Goal: Task Accomplishment & Management: Manage account settings

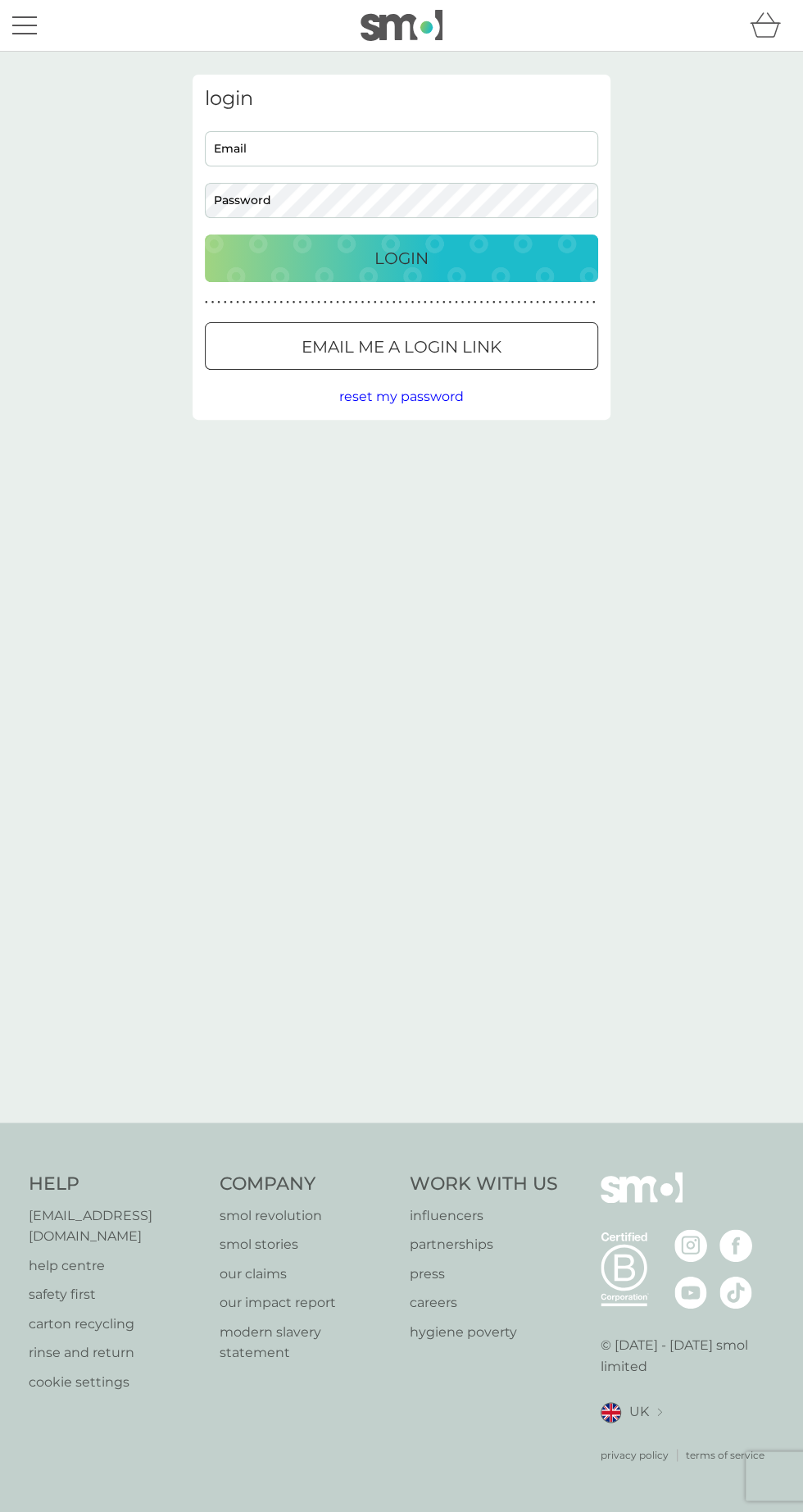
click at [524, 148] on input "Email" at bounding box center [402, 149] width 394 height 36
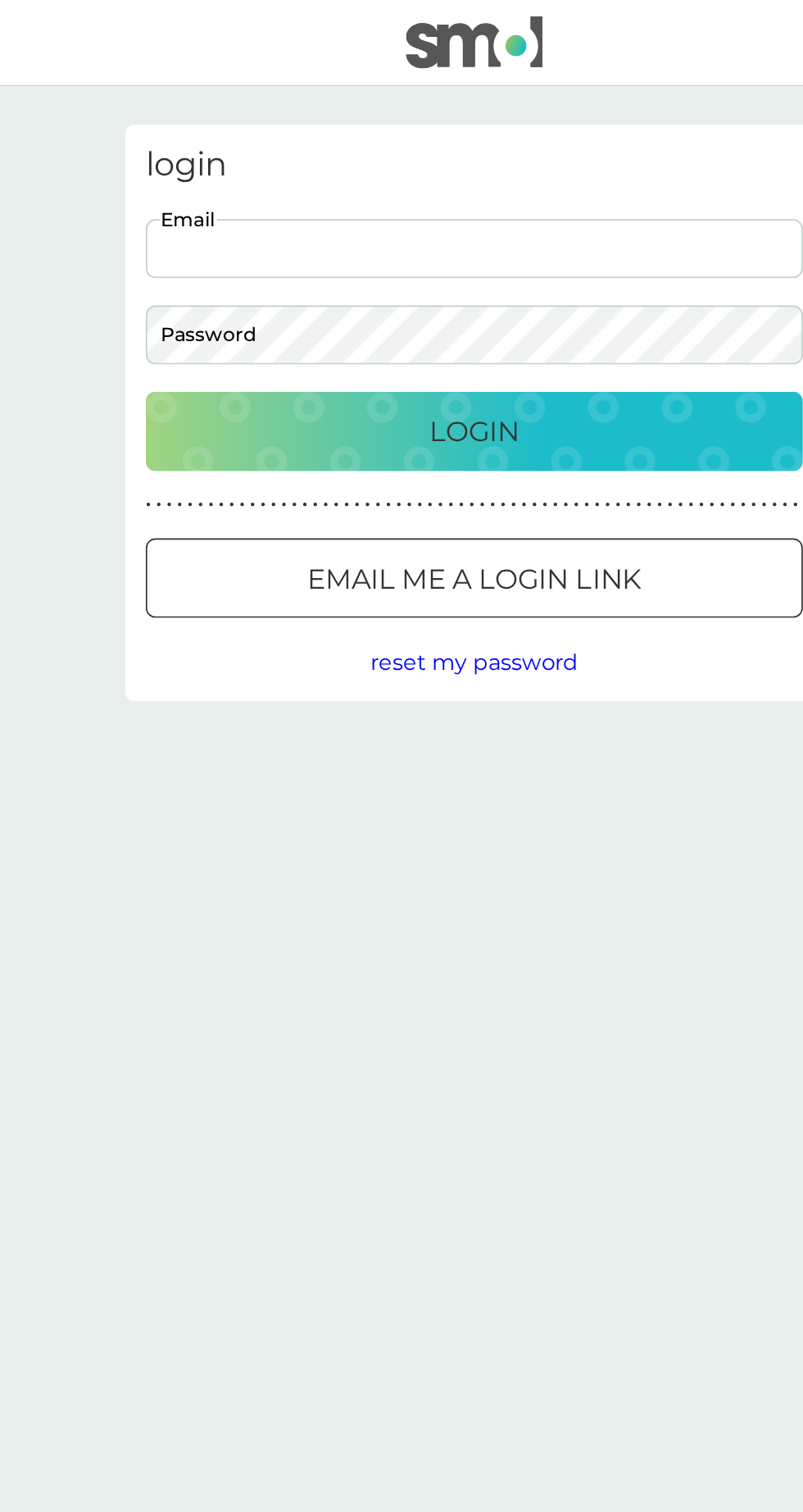
type input "[EMAIL_ADDRESS][DOMAIN_NAME]"
click at [510, 349] on div "Email me a login link" at bounding box center [402, 347] width 392 height 26
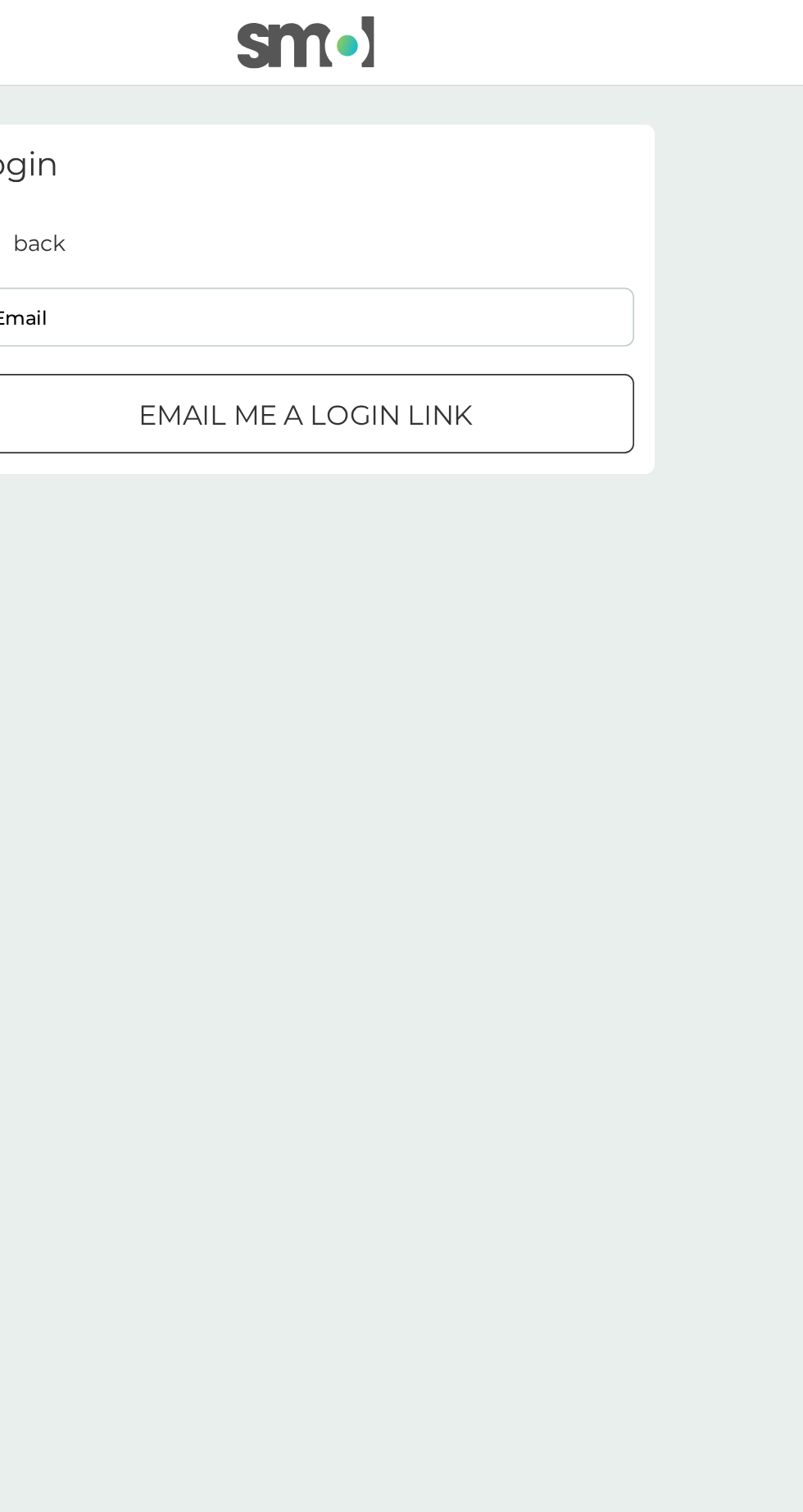
click at [562, 192] on input "Email" at bounding box center [402, 189] width 394 height 36
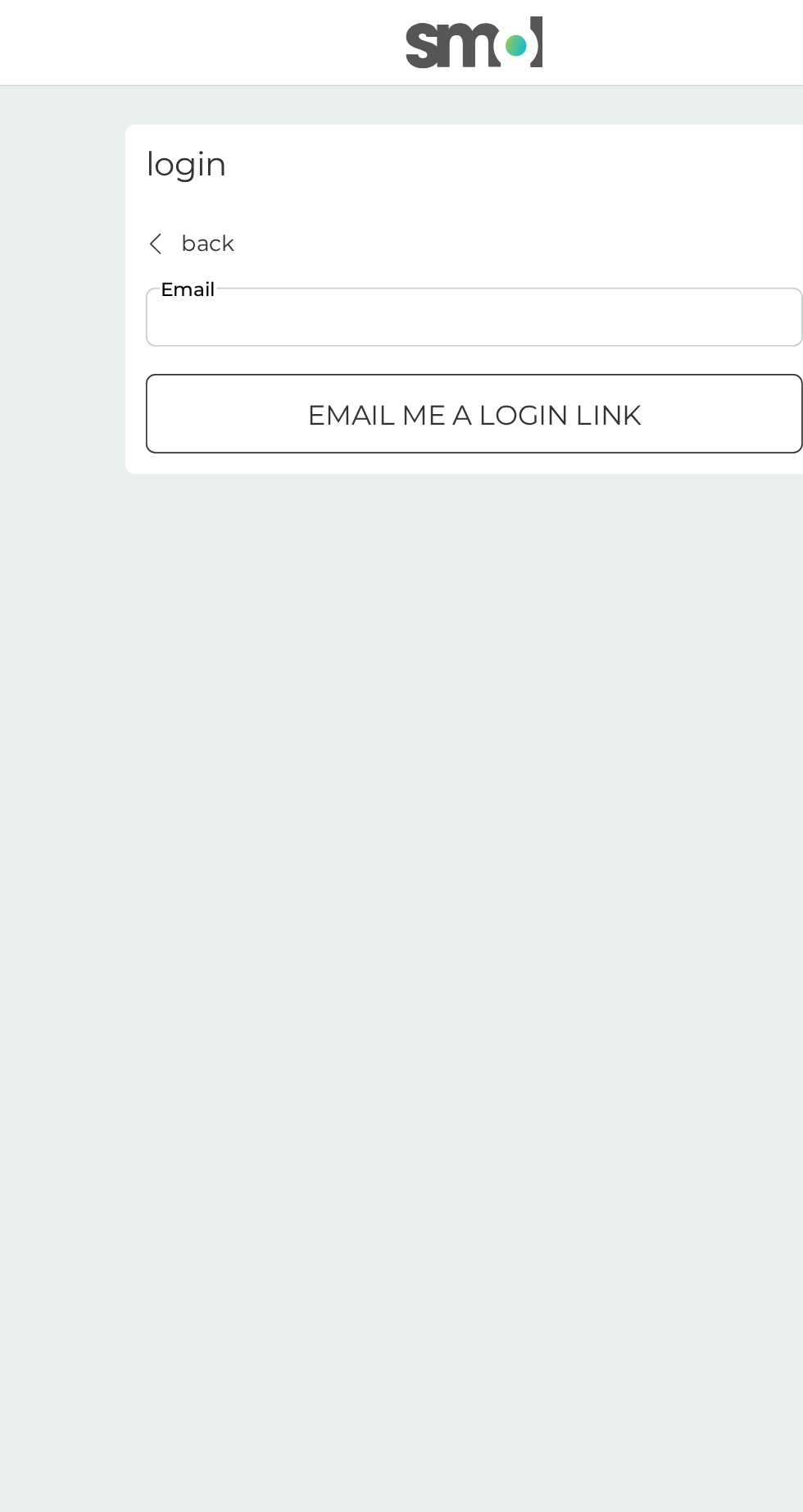
type input "sophyedwards@gmail.com"
click at [495, 247] on p "Email me a login link" at bounding box center [402, 249] width 200 height 26
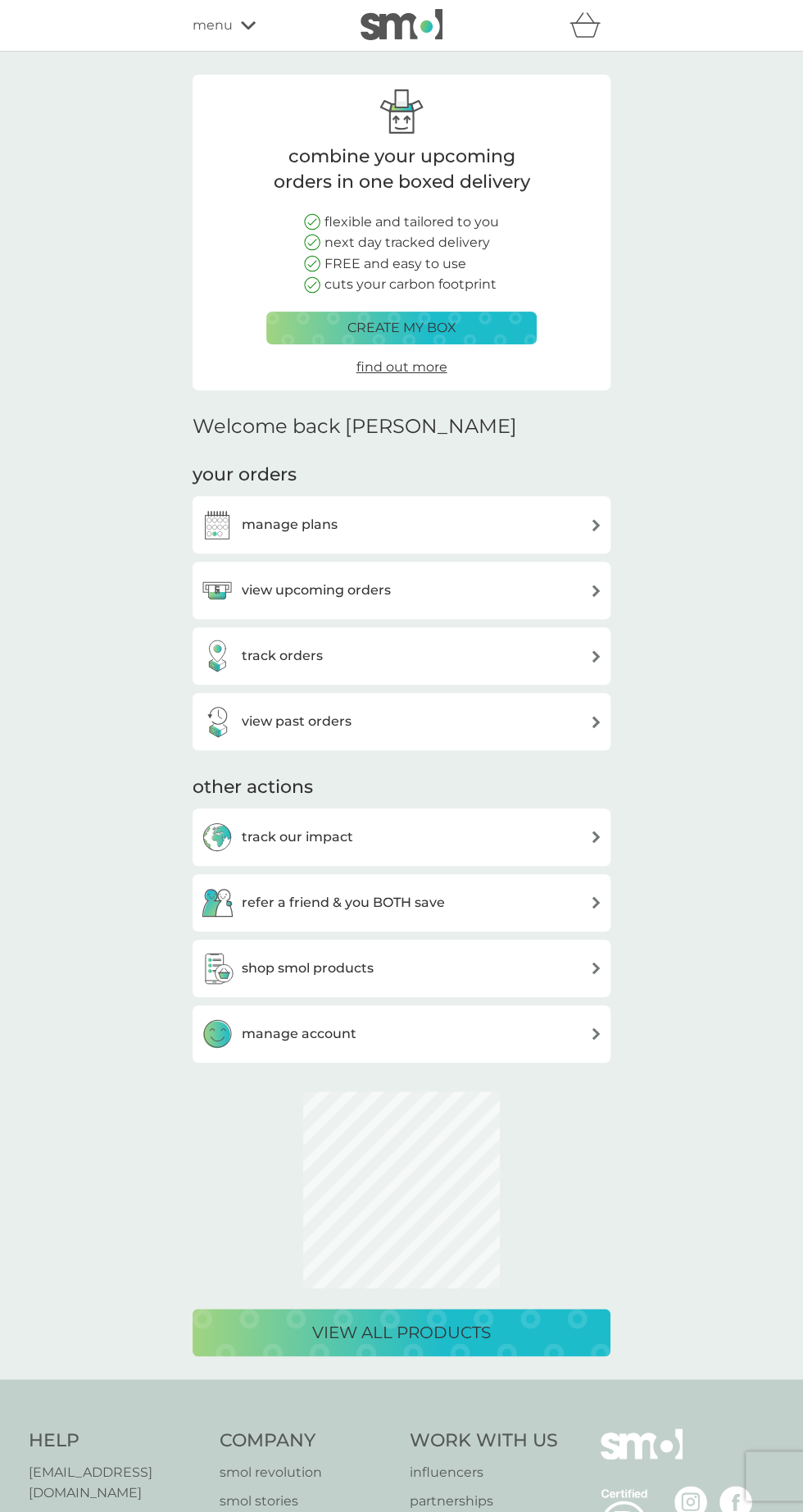
click at [256, 525] on h3 "manage plans" at bounding box center [289, 524] width 96 height 22
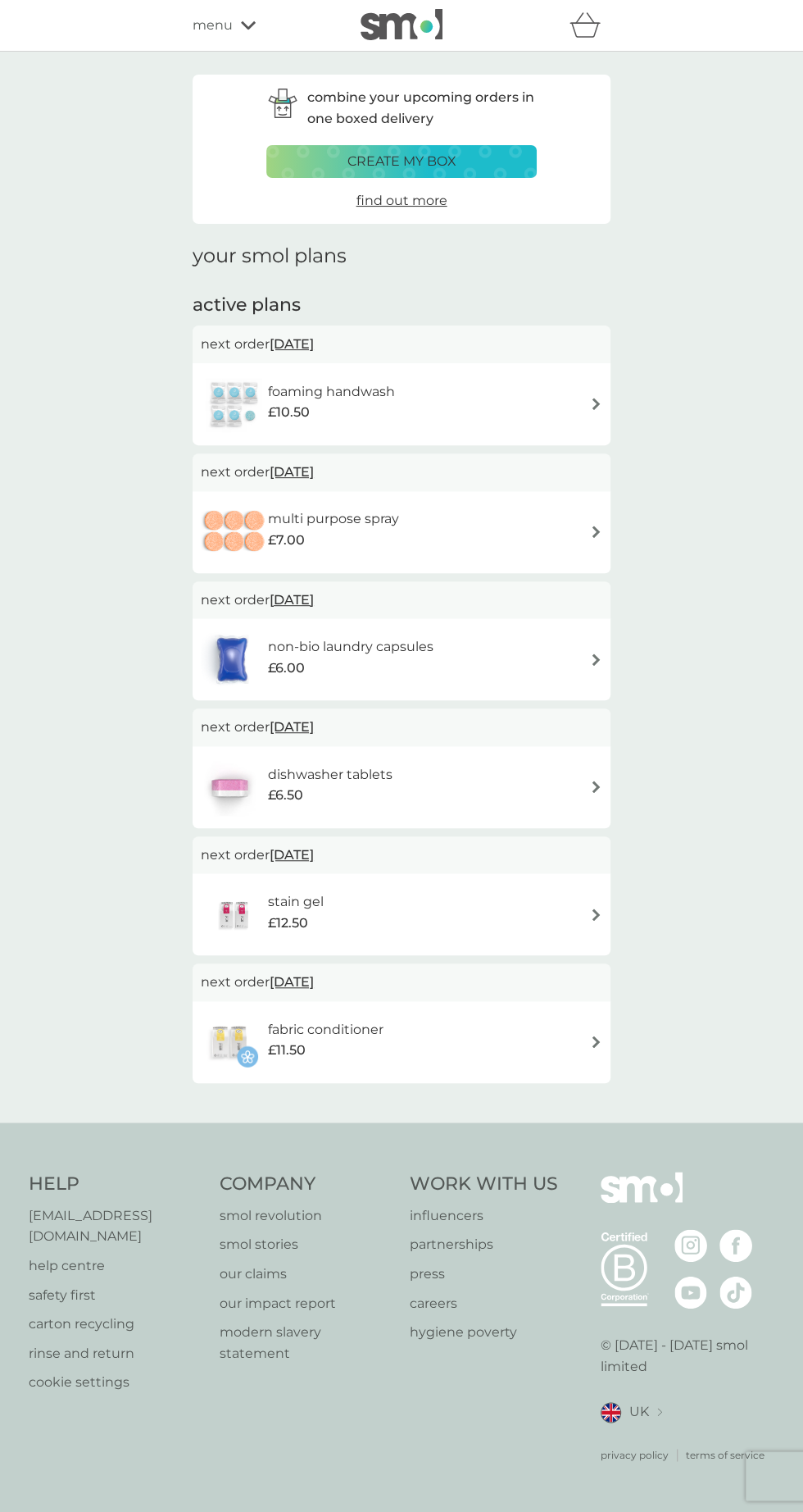
click at [601, 1045] on img at bounding box center [596, 1041] width 12 height 12
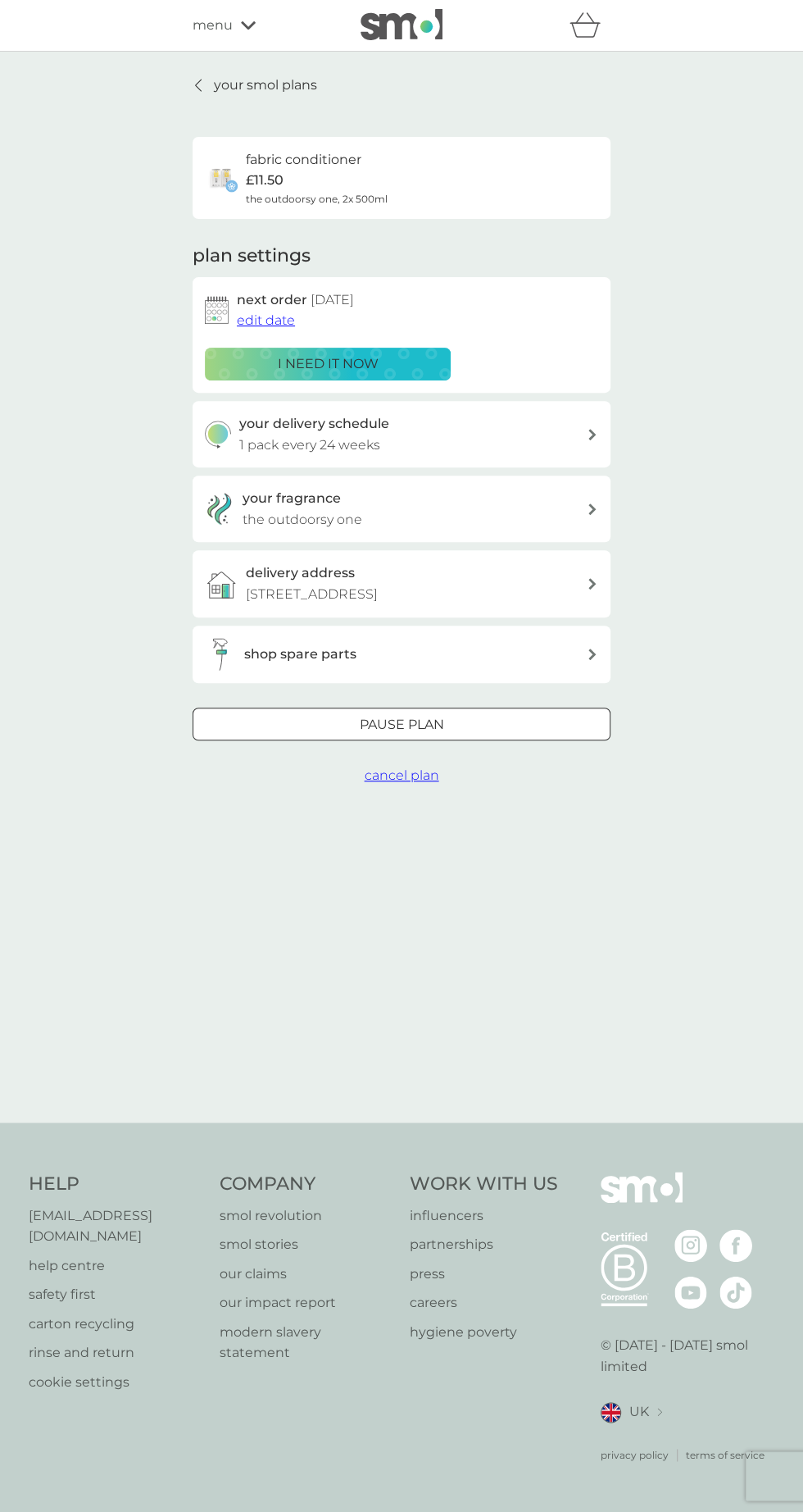
click at [594, 431] on icon at bounding box center [592, 434] width 8 height 11
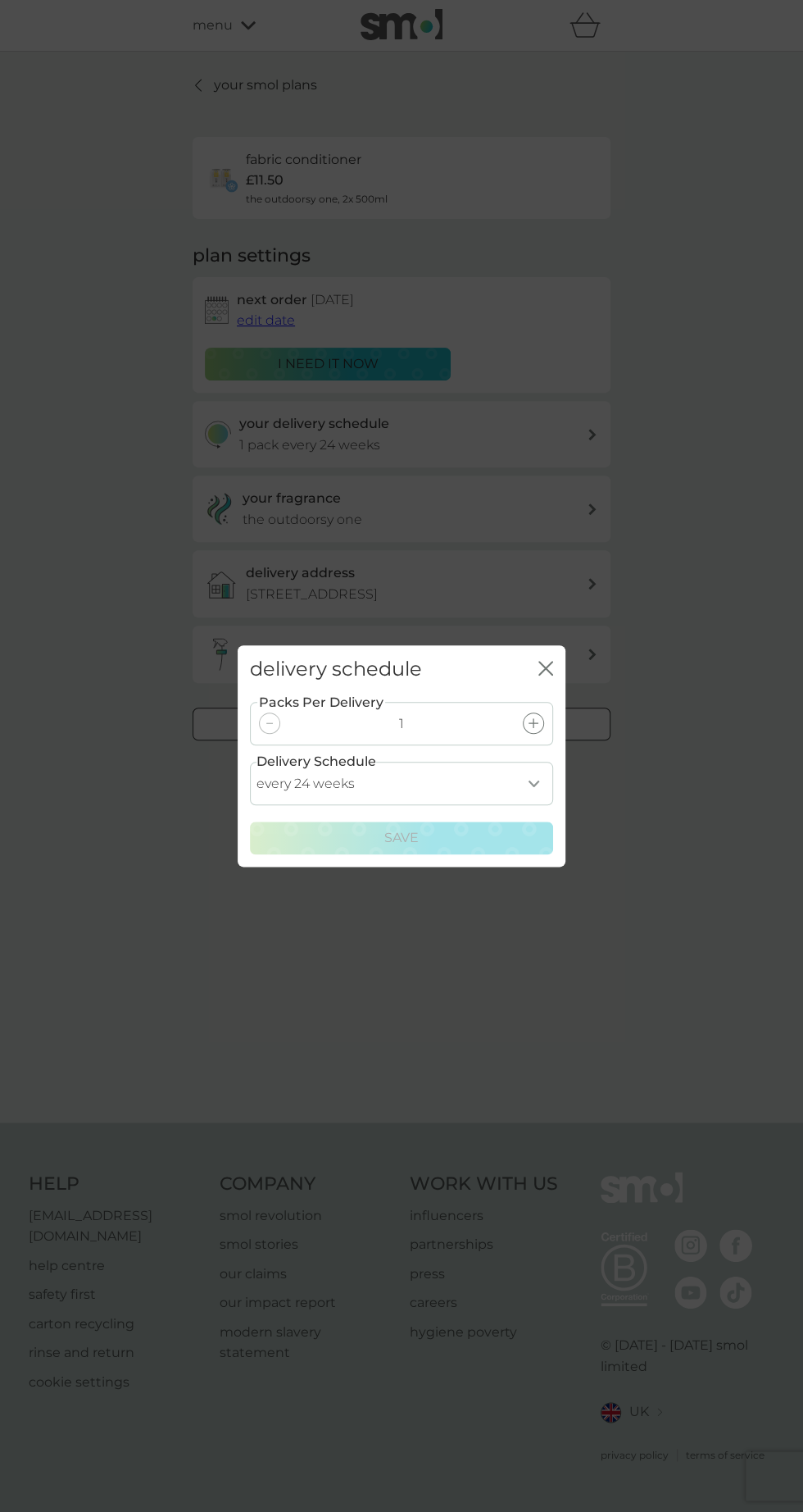
click at [548, 792] on select "every 1 week every 2 weeks every 3 weeks every 4 weeks every 5 weeks every 6 we…" at bounding box center [402, 783] width 303 height 43
select select "238"
click at [250, 761] on select "every 1 week every 2 weeks every 3 weeks every 4 weeks every 5 weeks every 6 we…" at bounding box center [402, 783] width 303 height 43
click at [502, 848] on button "Save" at bounding box center [402, 838] width 303 height 33
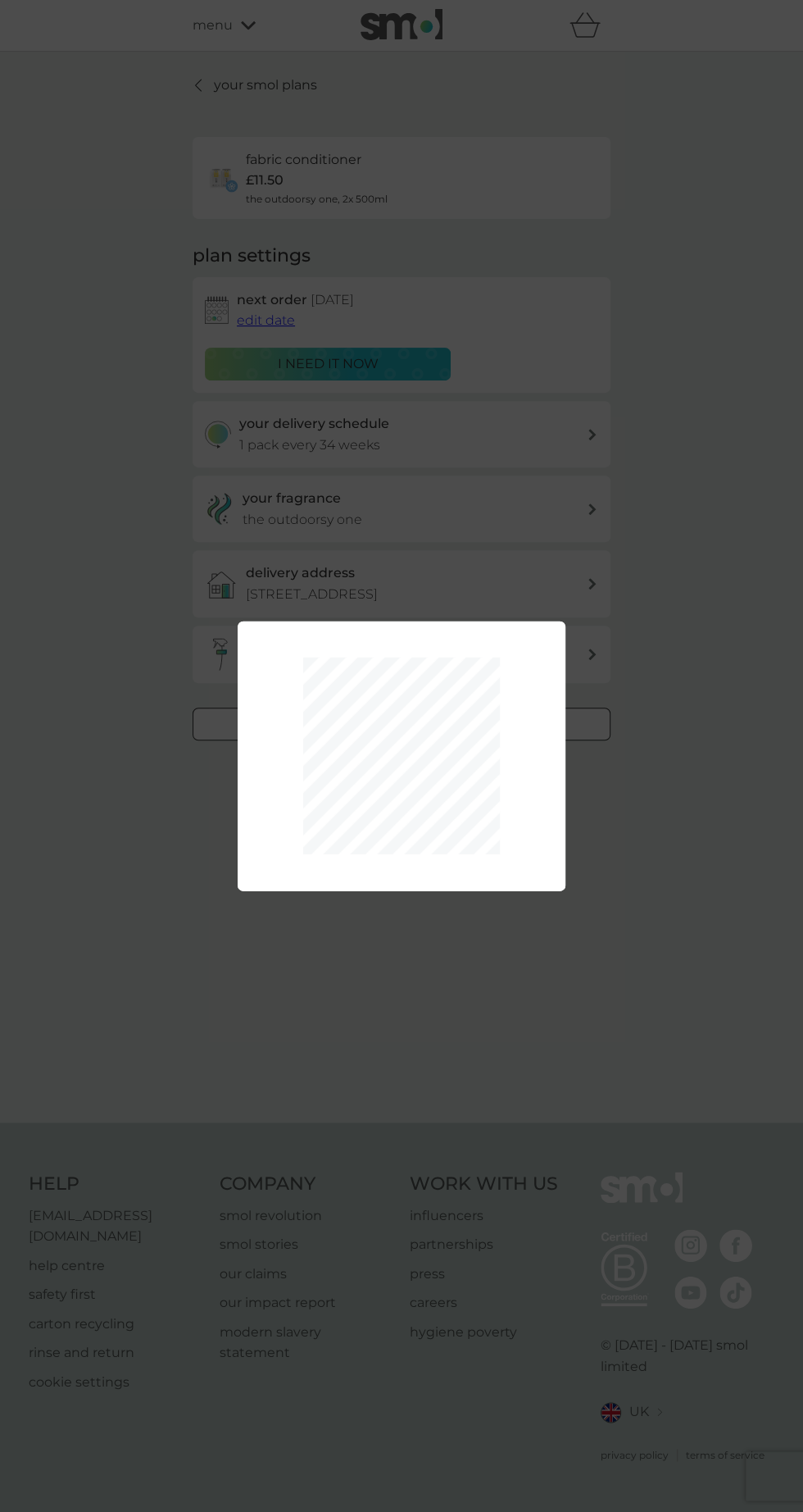
click at [73, 459] on div "Packs Per Delivery 1 Delivery Schedule every 1 week every 2 weeks every 3 weeks…" at bounding box center [402, 756] width 803 height 1512
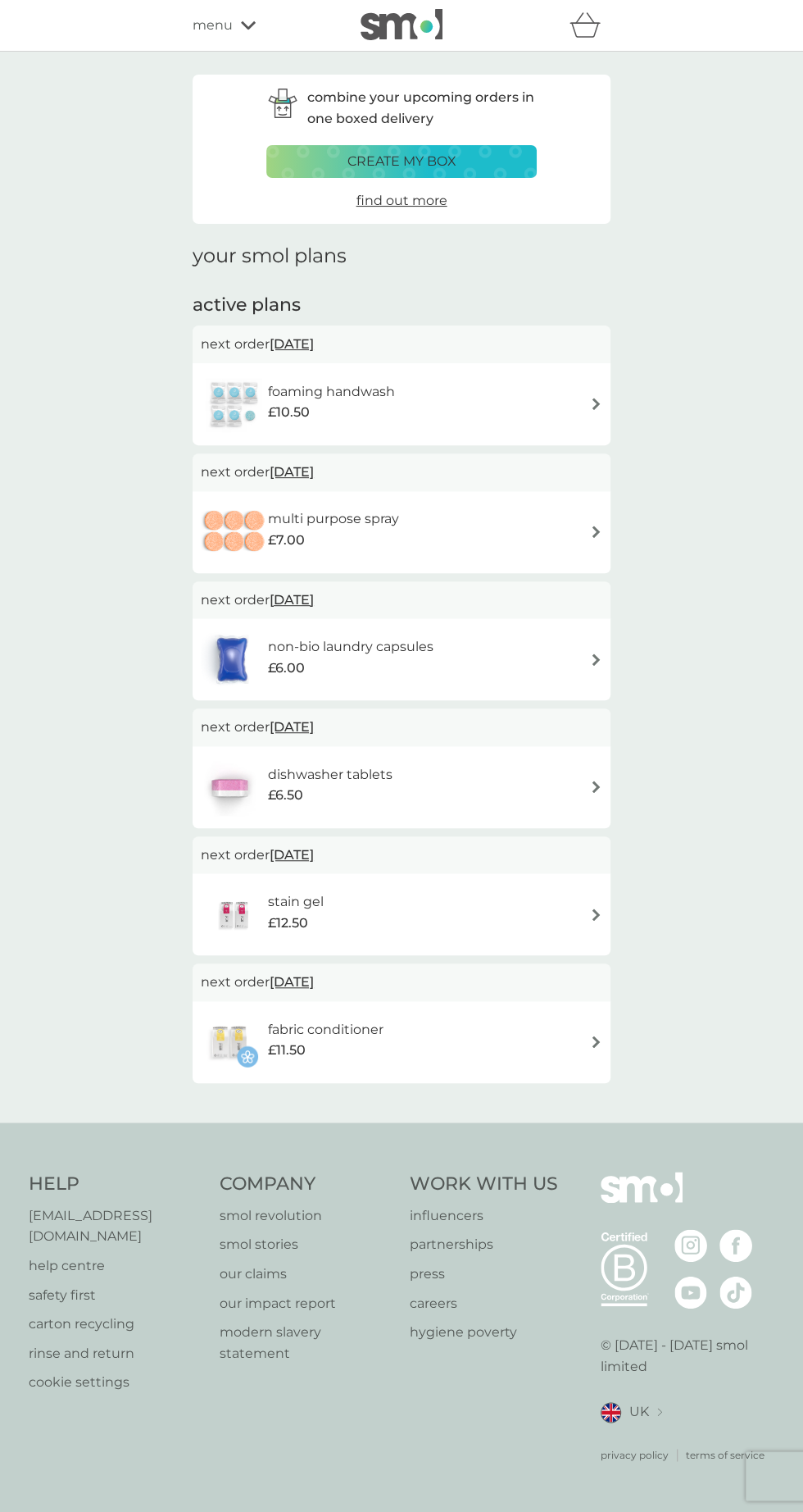
click at [595, 914] on img at bounding box center [596, 914] width 12 height 12
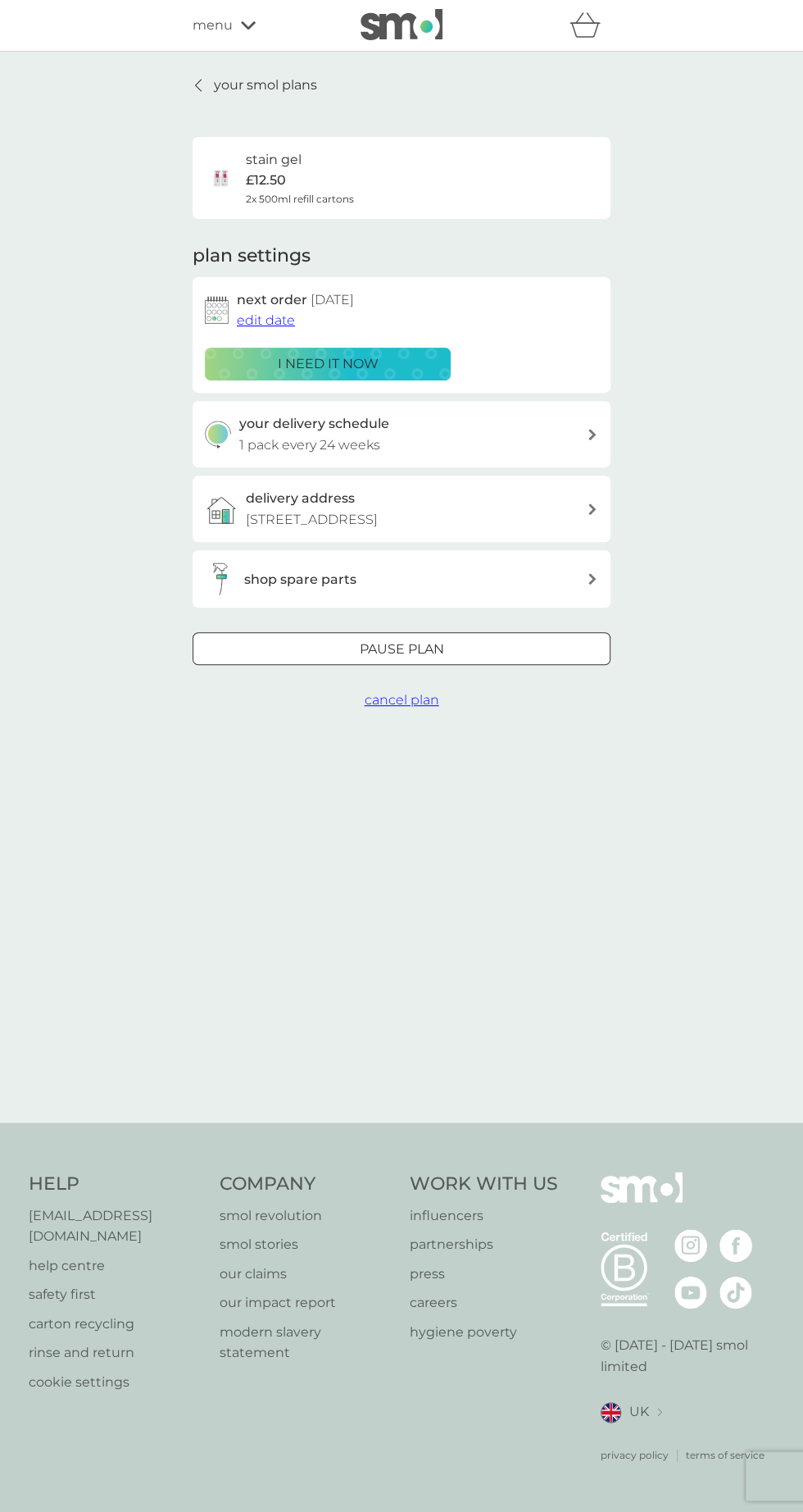
click at [571, 654] on div "Pause plan" at bounding box center [402, 649] width 416 height 22
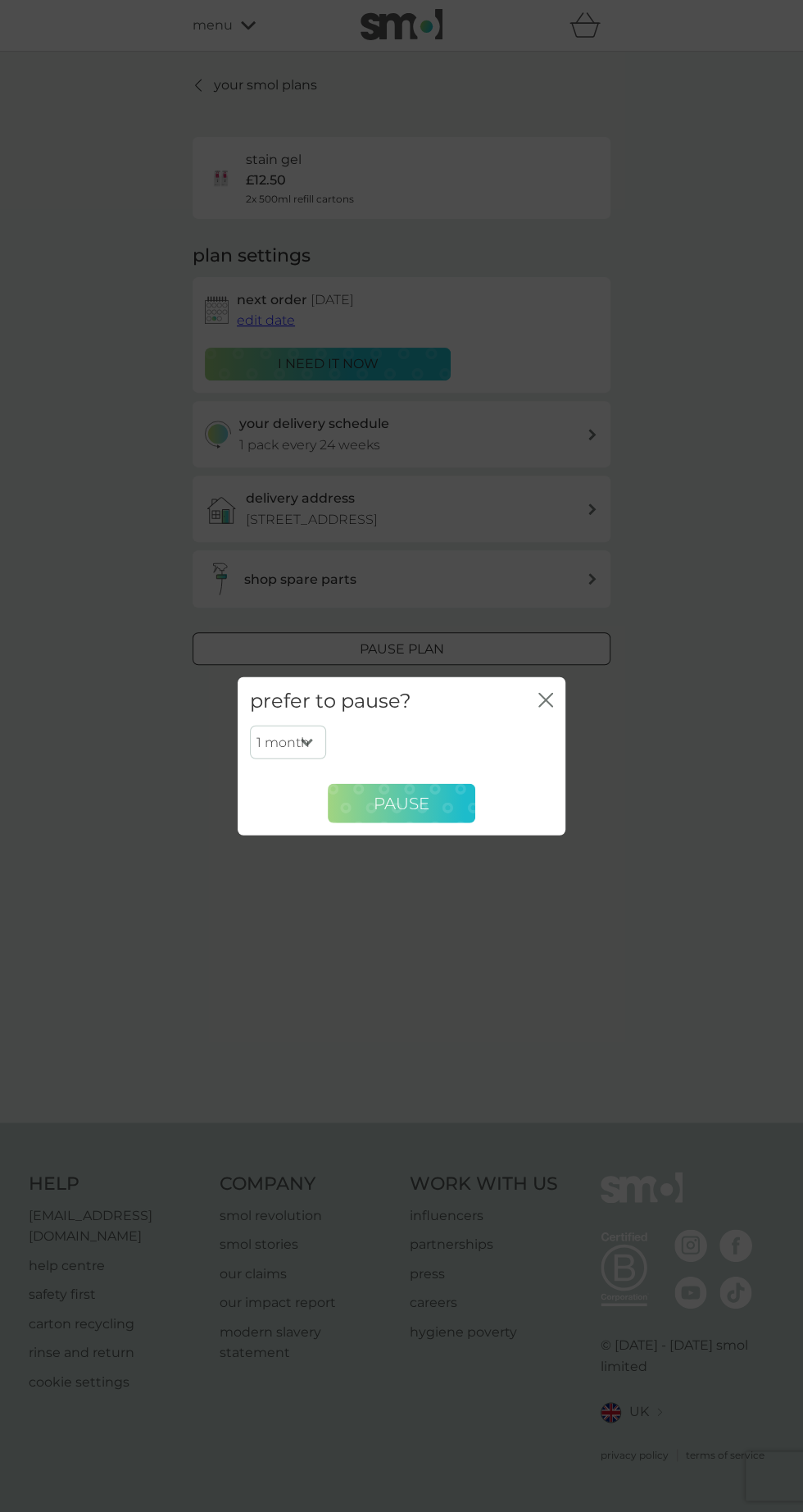
click at [455, 802] on button "Pause" at bounding box center [402, 803] width 148 height 39
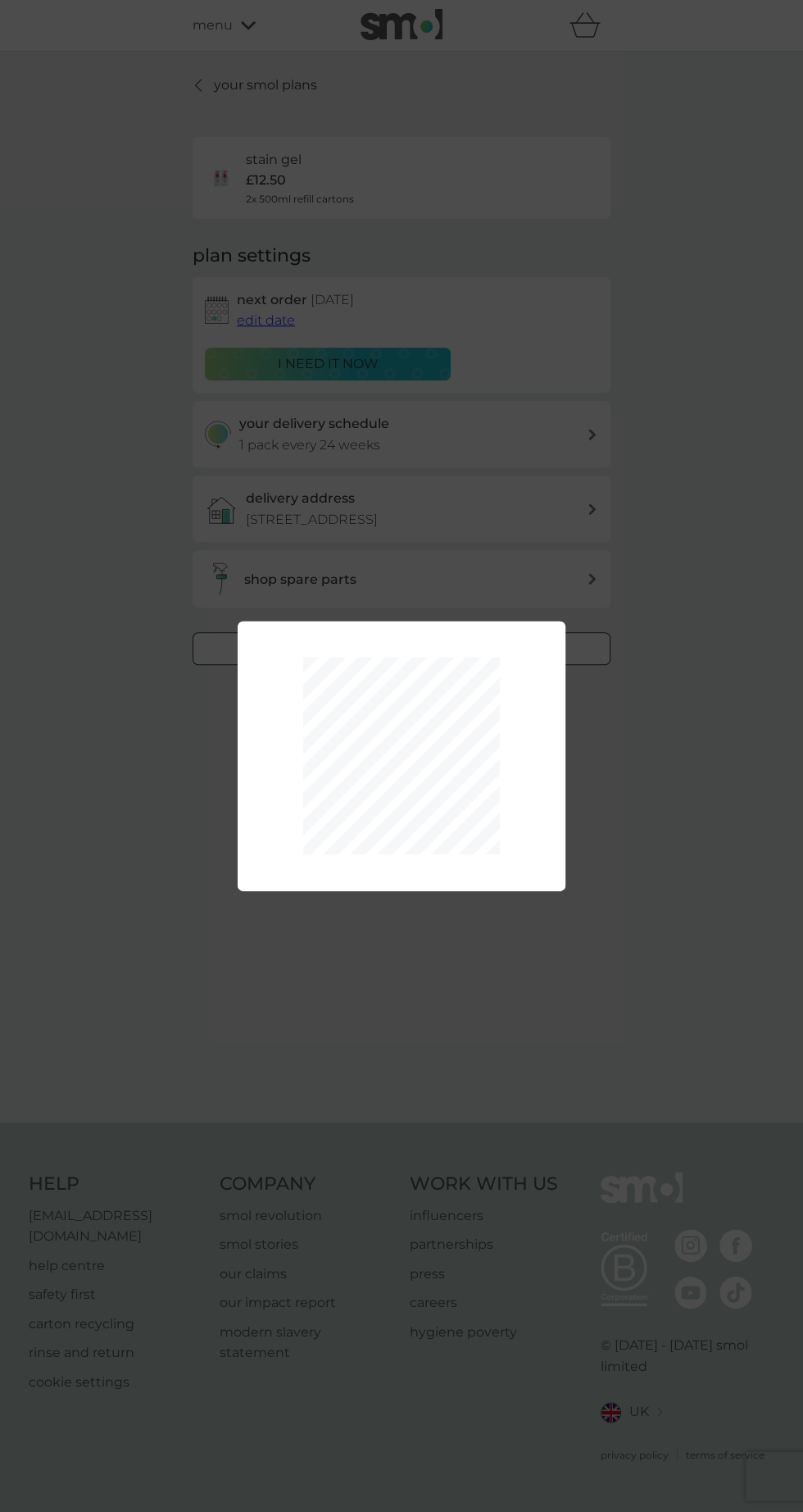
click at [614, 810] on div "1 month 2 months 3 months 4 months 5 months 6 months Pause" at bounding box center [402, 756] width 803 height 1512
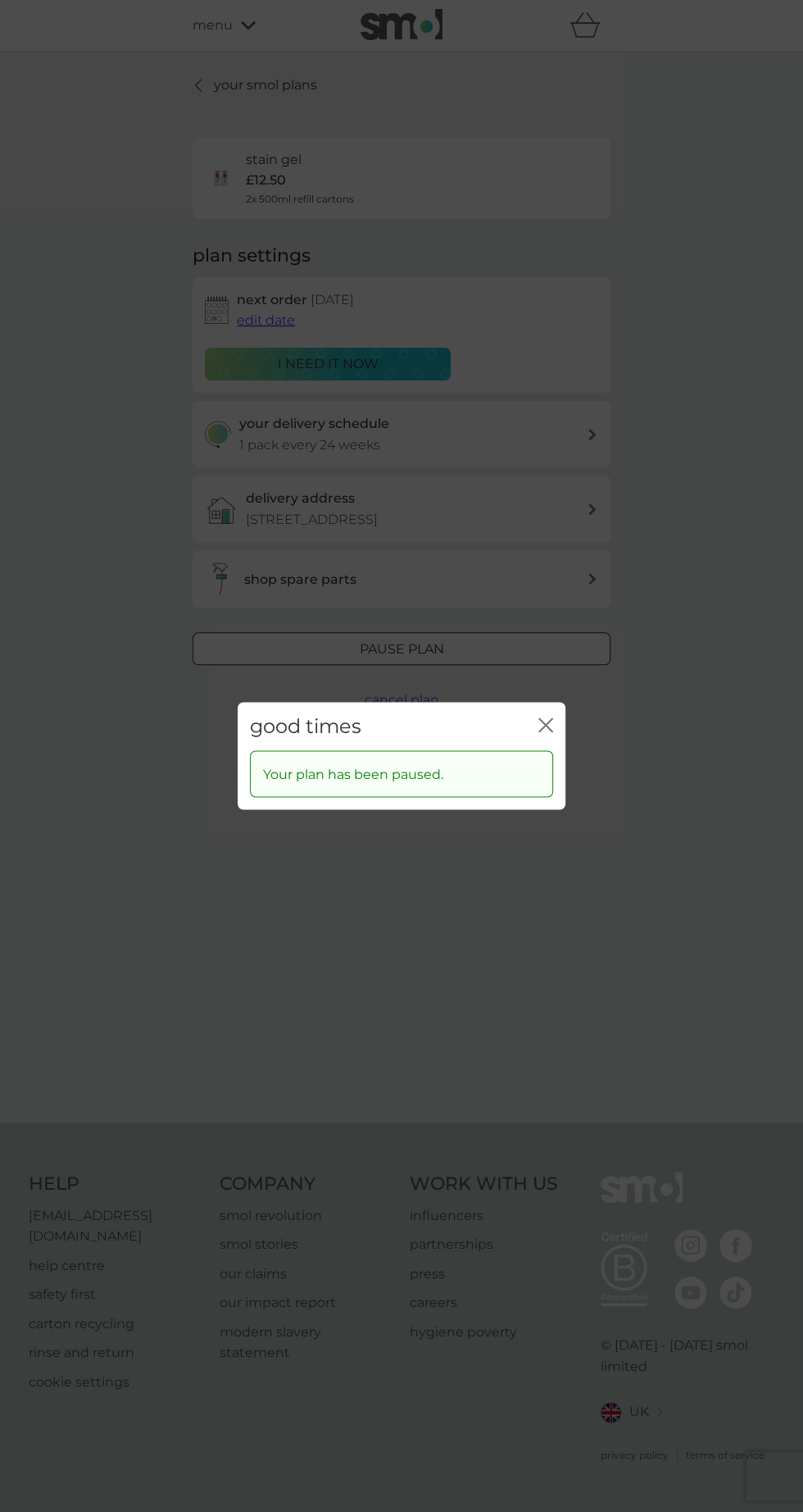
click at [607, 961] on div "good times close Your plan has been paused." at bounding box center [402, 756] width 803 height 1512
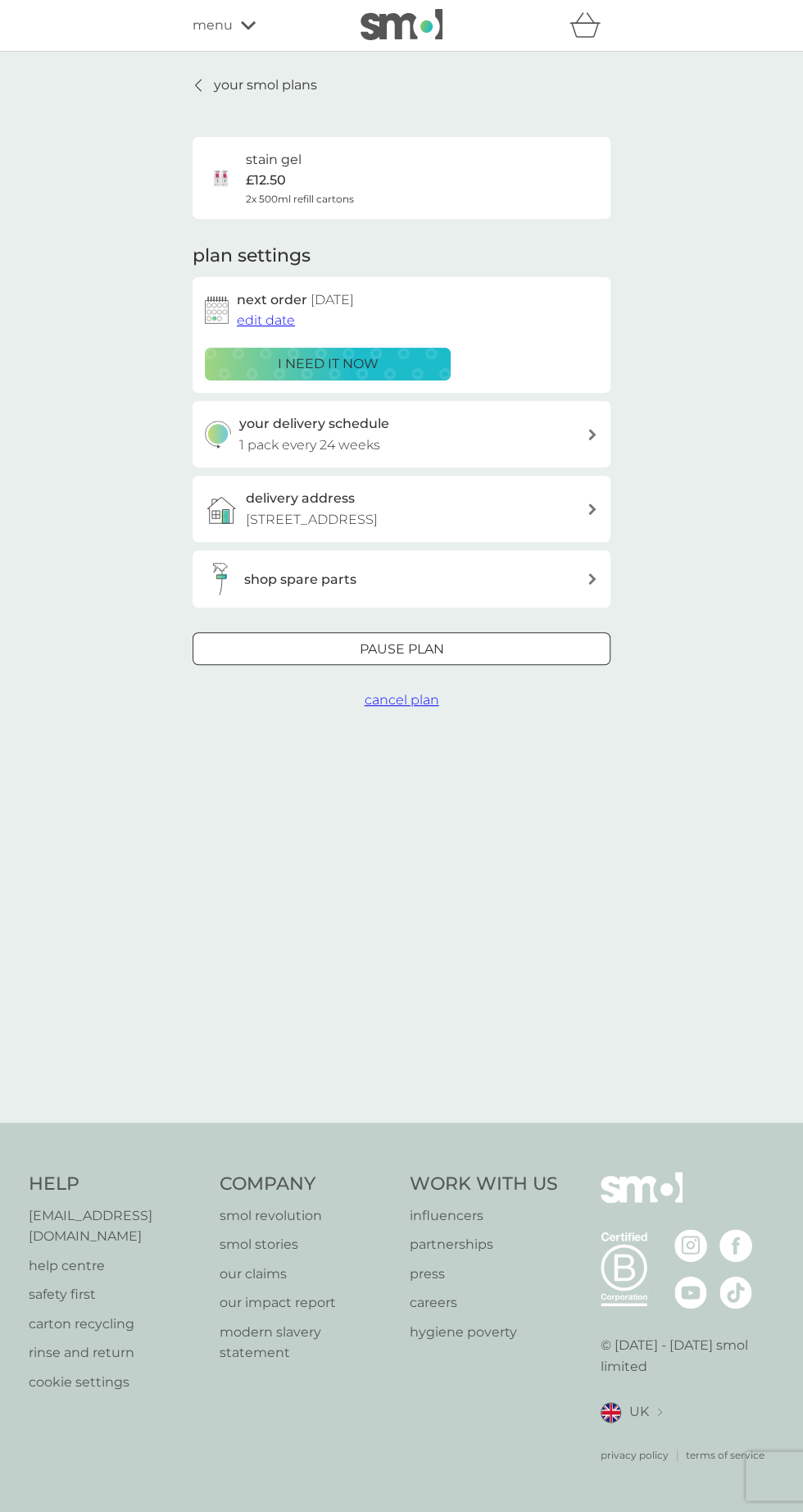
click at [375, 705] on span "cancel plan" at bounding box center [402, 700] width 75 height 16
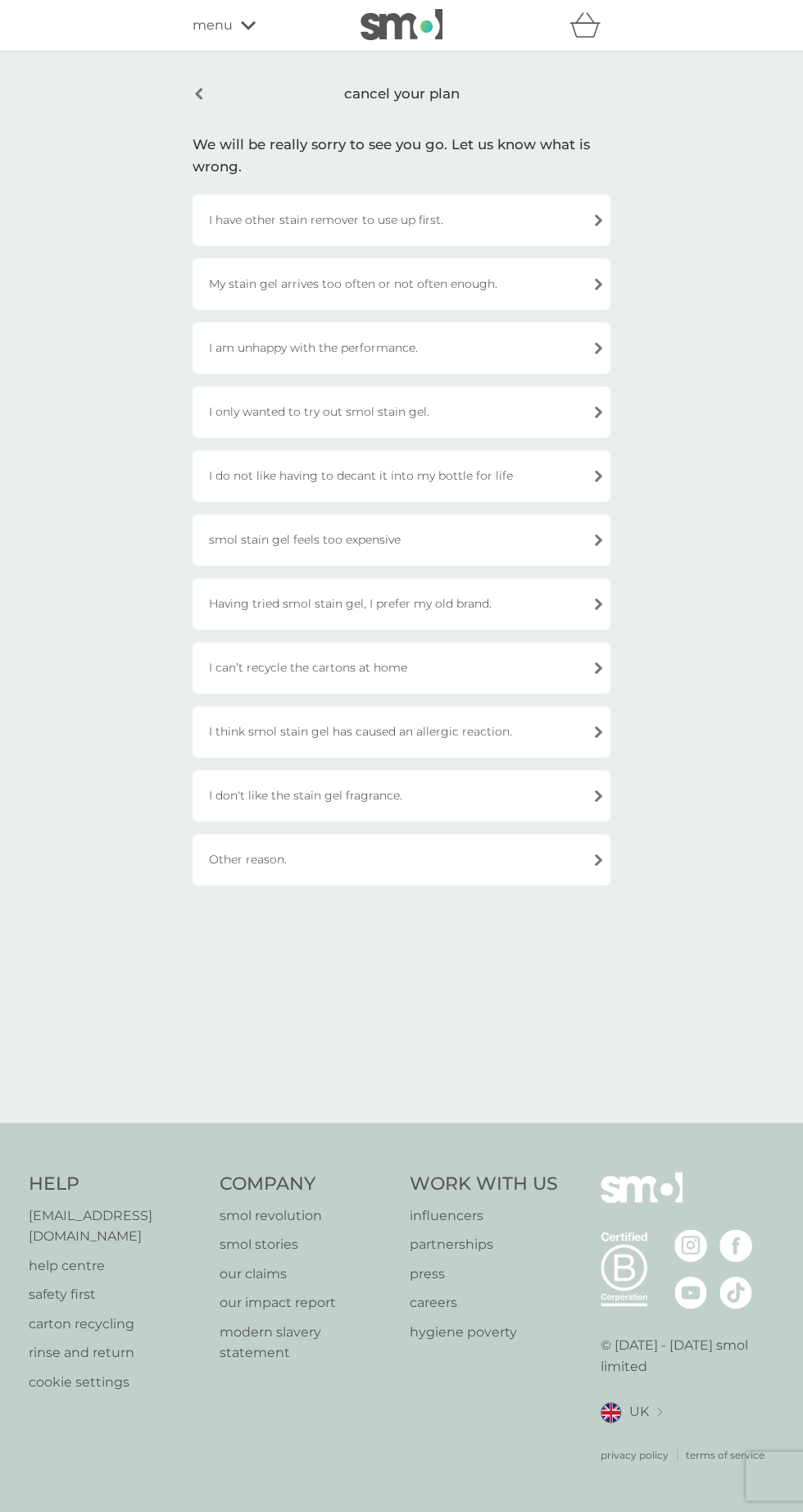
click at [268, 602] on div "Having tried smol stain gel, I prefer my old brand." at bounding box center [402, 603] width 418 height 51
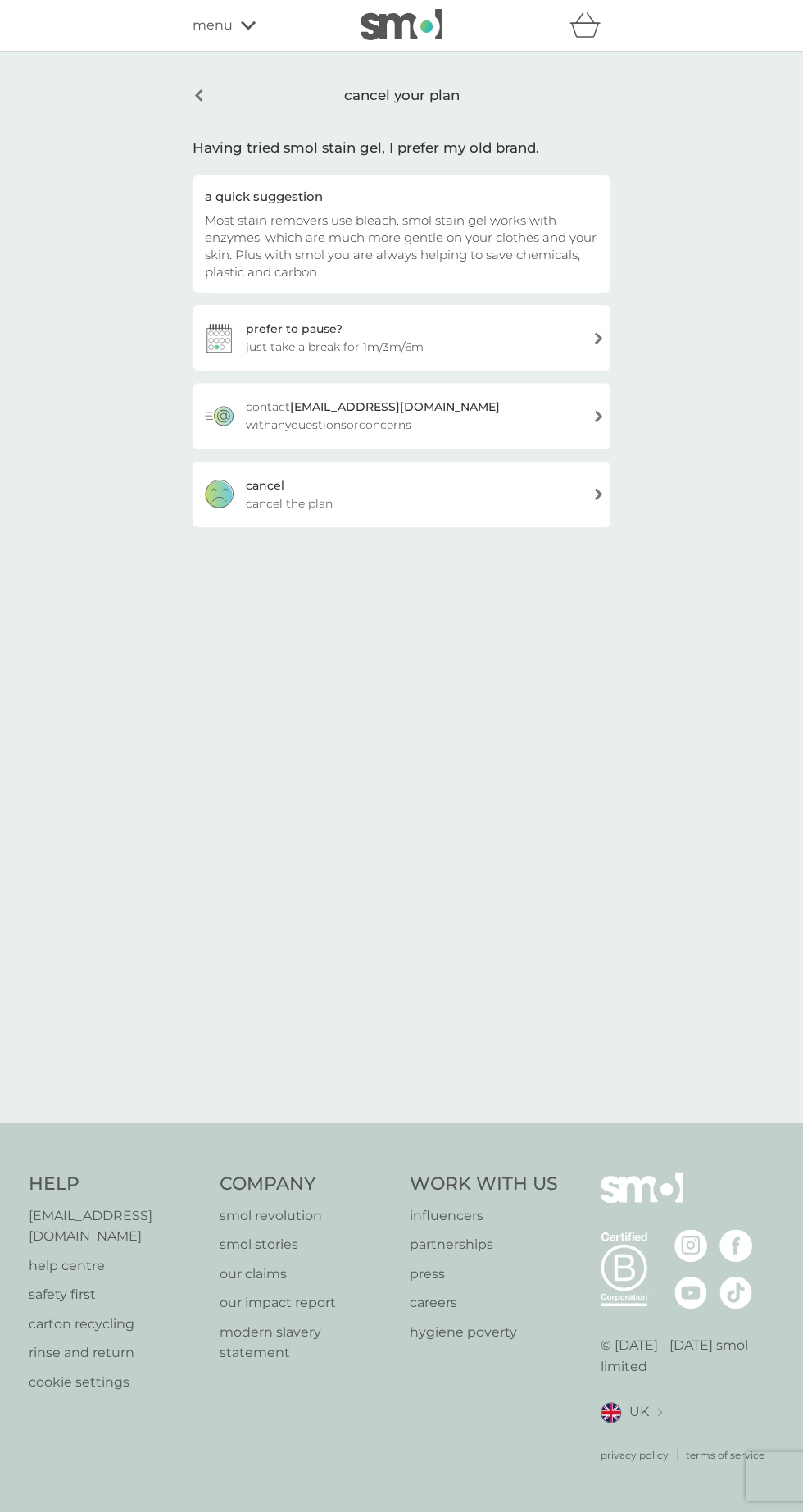
click at [273, 527] on div "[PERSON_NAME] the plan" at bounding box center [402, 494] width 418 height 65
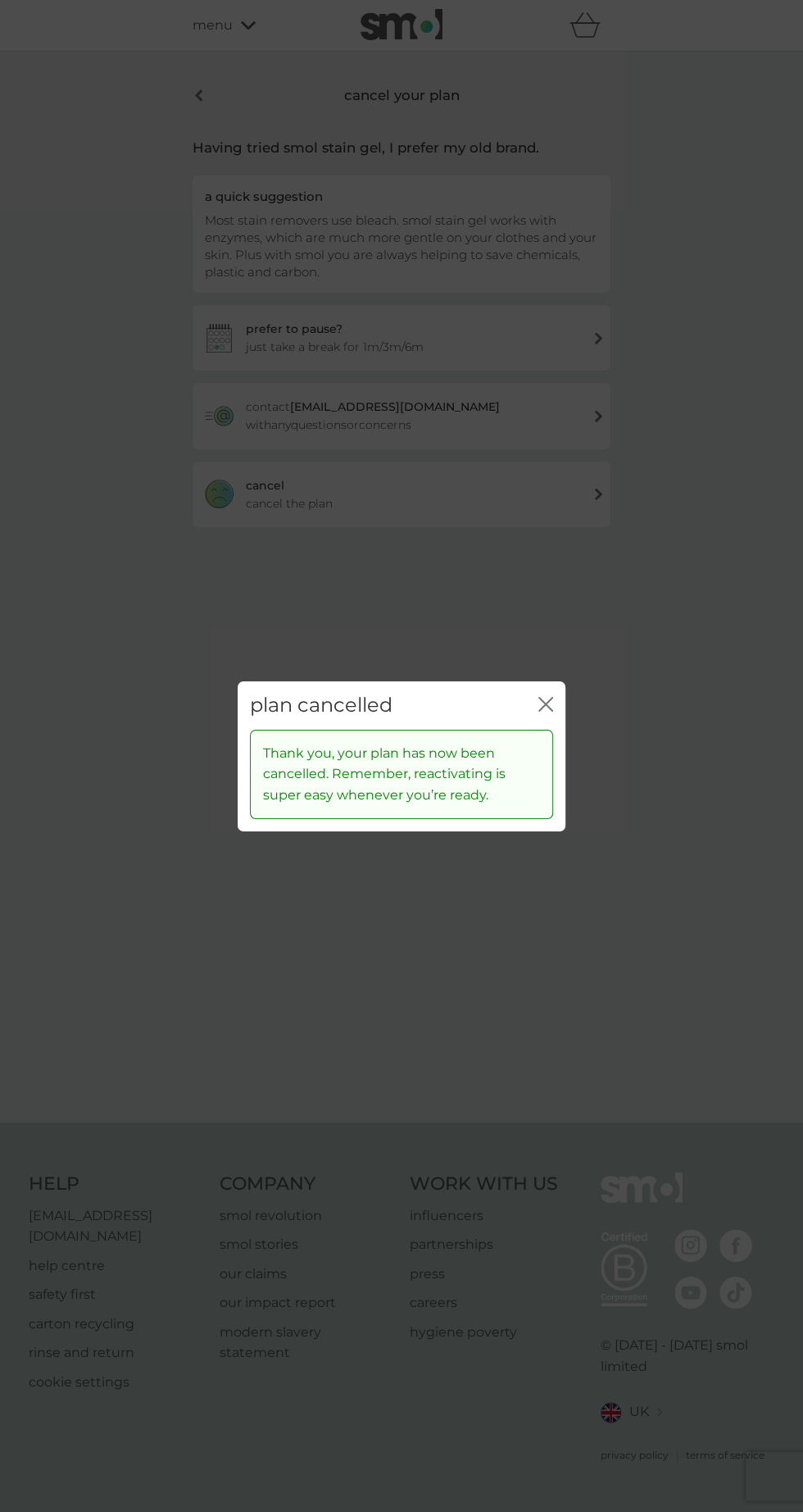
click at [192, 119] on div "plan cancelled close Thank you, your plan has now been cancelled. Remember, rea…" at bounding box center [402, 756] width 803 height 1512
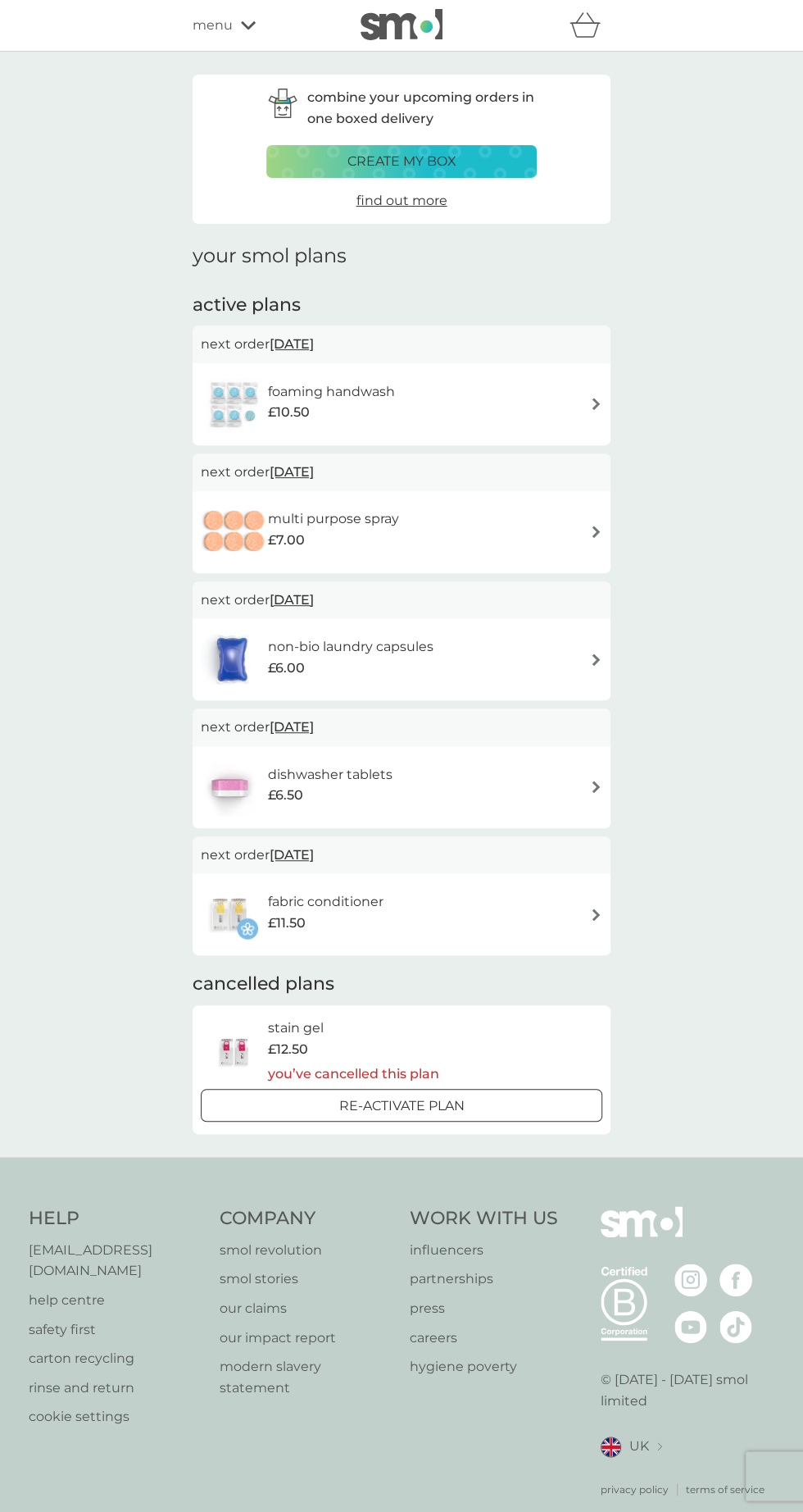
click at [595, 786] on img at bounding box center [596, 786] width 12 height 12
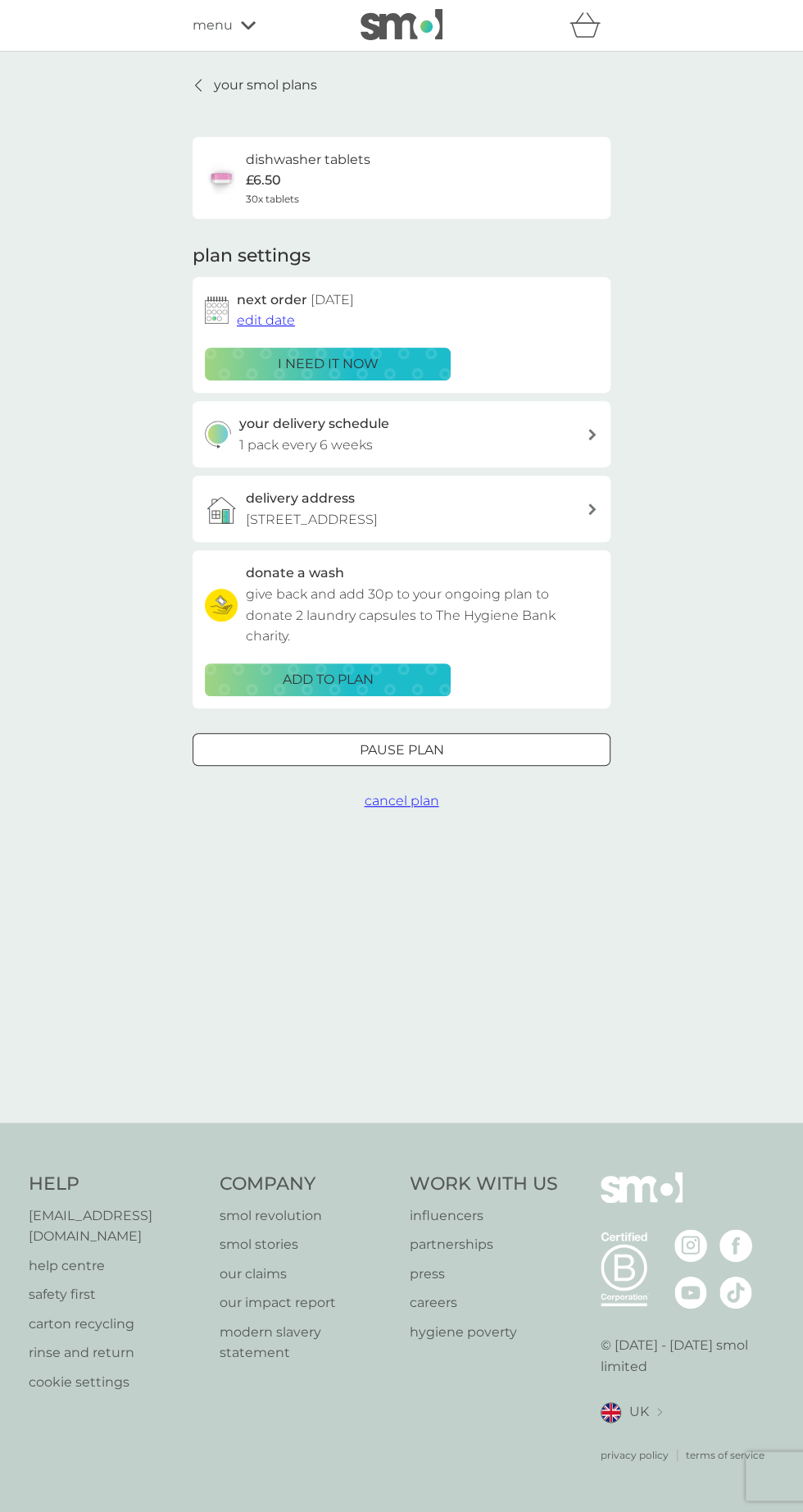
click at [512, 747] on div "Pause plan" at bounding box center [402, 750] width 416 height 22
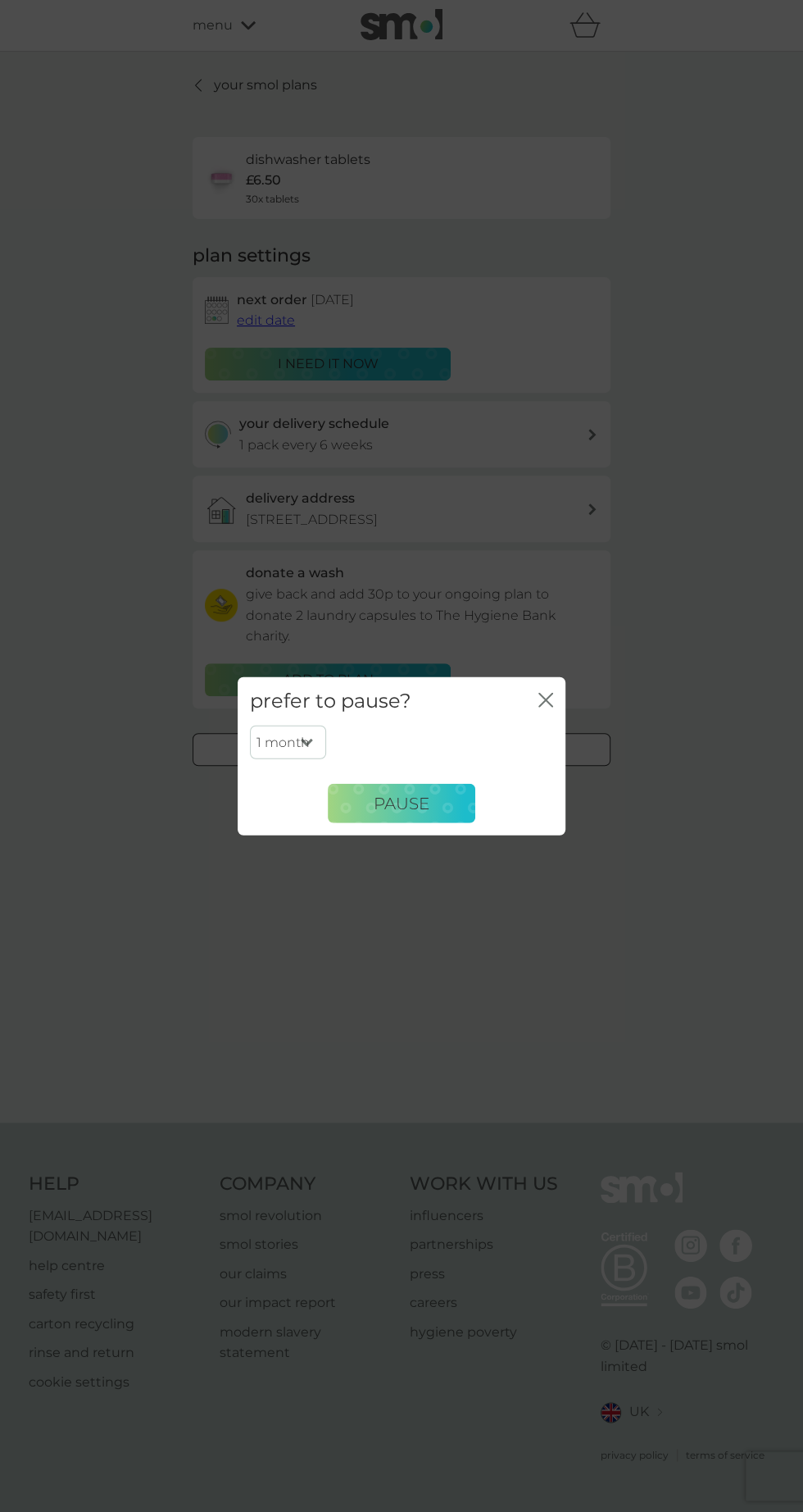
click at [316, 744] on select "1 month 2 months 3 months 4 months 5 months 6 months" at bounding box center [289, 742] width 76 height 35
select select "2"
click at [250, 725] on select "1 month 2 months 3 months 4 months 5 months 6 months" at bounding box center [289, 742] width 76 height 35
click at [470, 812] on button "Pause" at bounding box center [402, 803] width 148 height 39
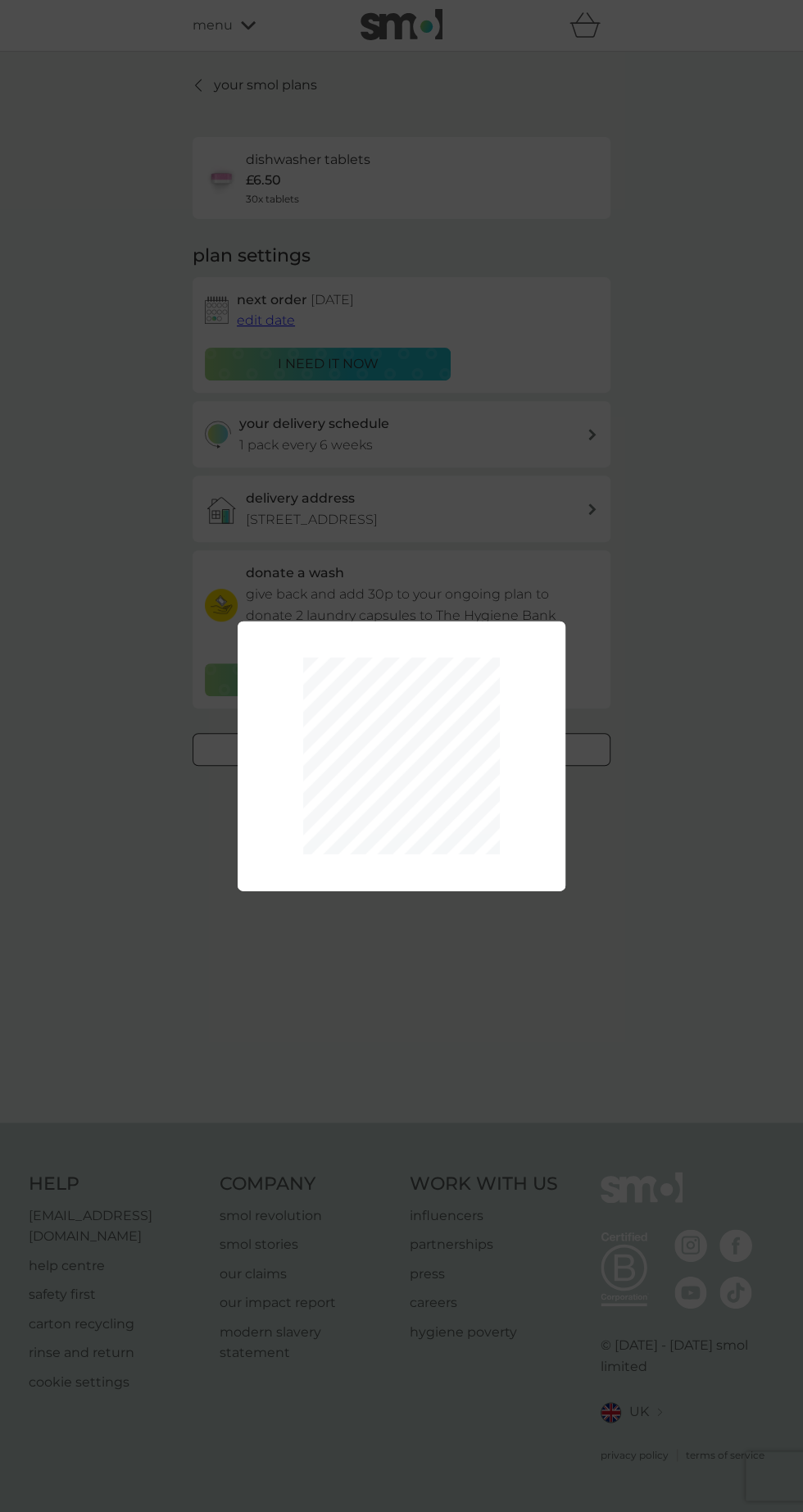
click at [64, 252] on div "1 month 2 months 3 months 4 months 5 months 6 months Pause" at bounding box center [402, 756] width 803 height 1512
click at [612, 1076] on div "1 month 2 months 3 months 4 months 5 months 6 months Pause" at bounding box center [402, 756] width 803 height 1512
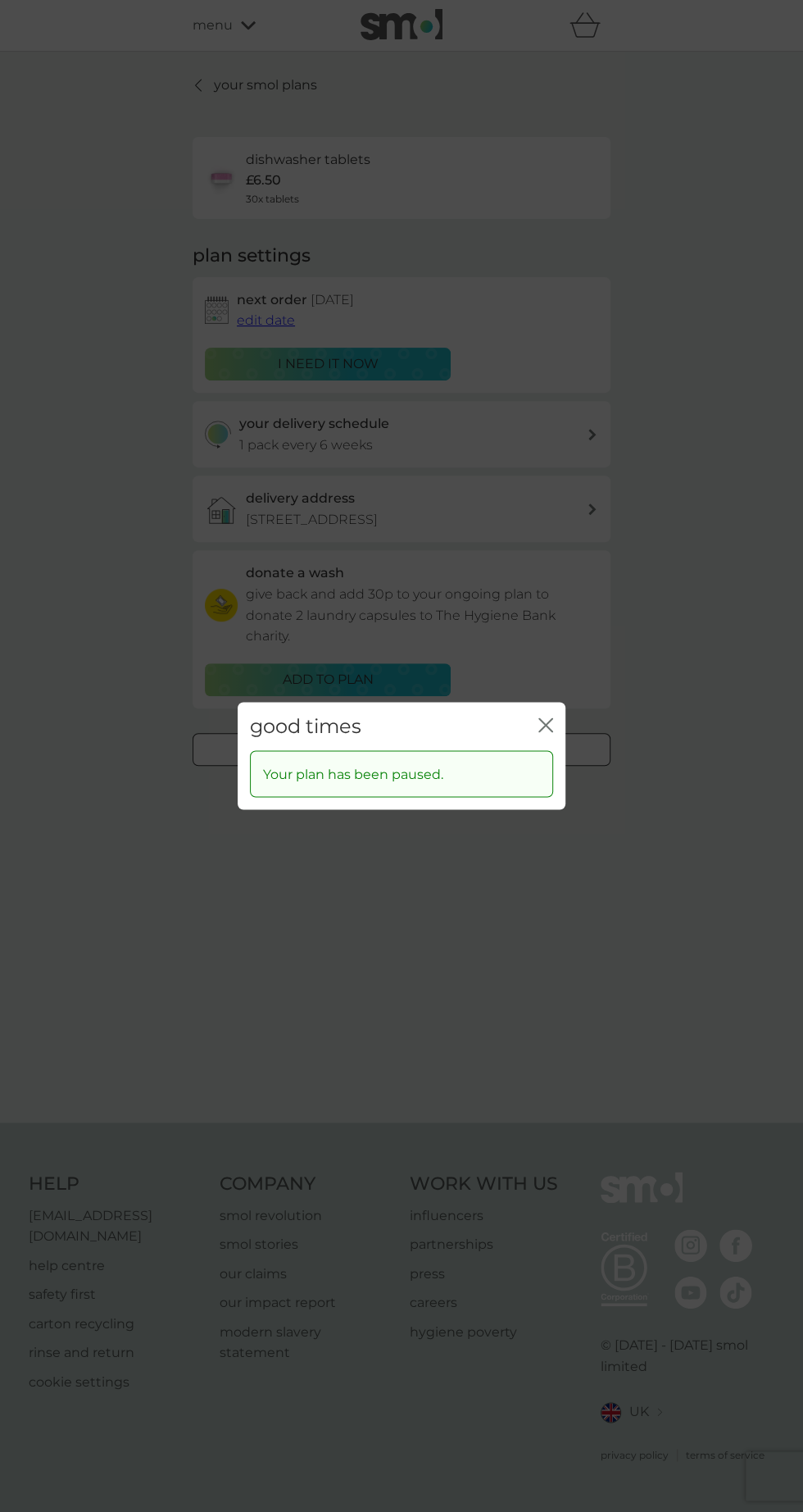
click at [777, 1462] on div "good times close Your plan has been paused." at bounding box center [402, 756] width 803 height 1512
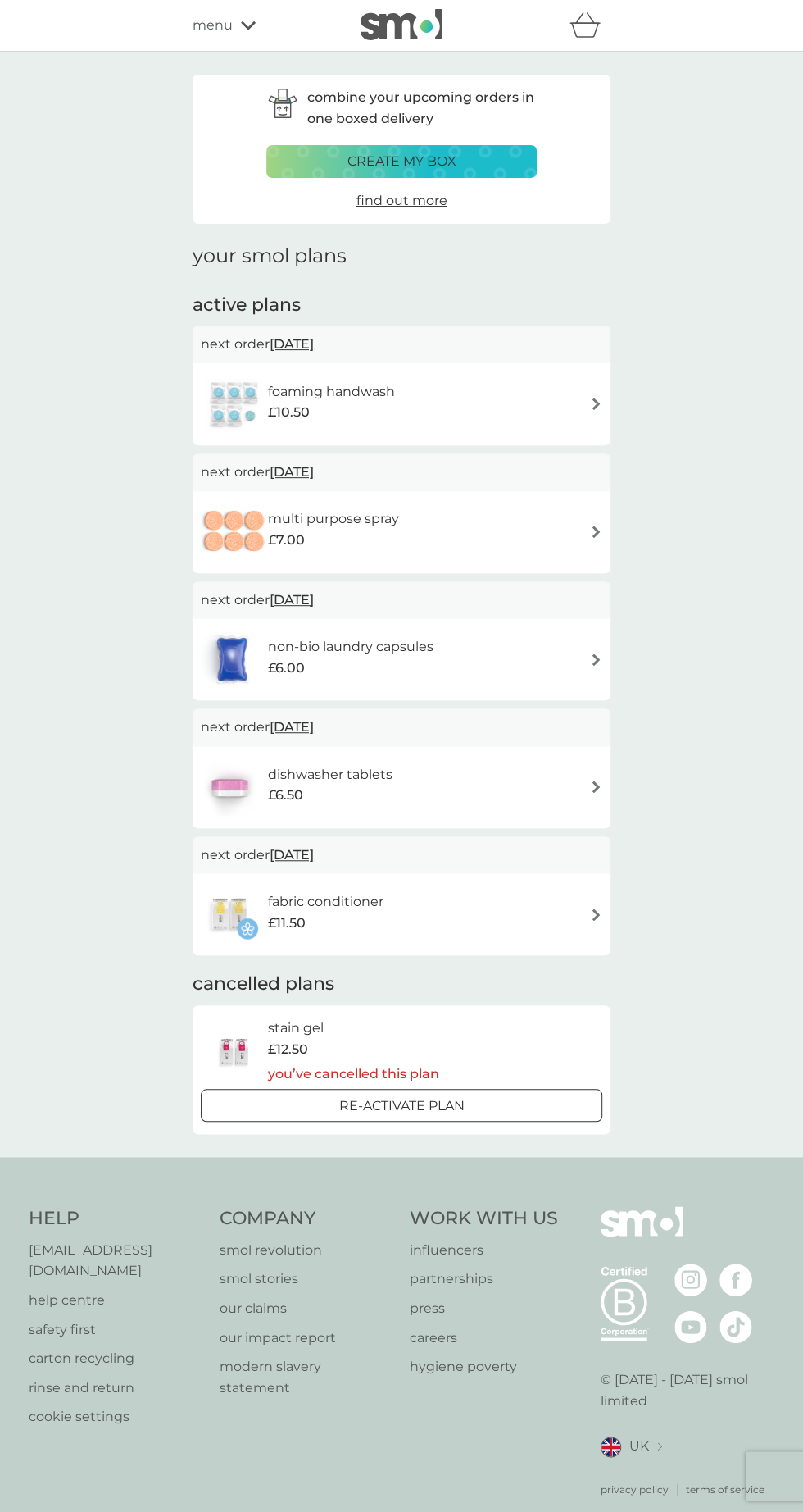
click at [595, 658] on img at bounding box center [596, 660] width 12 height 12
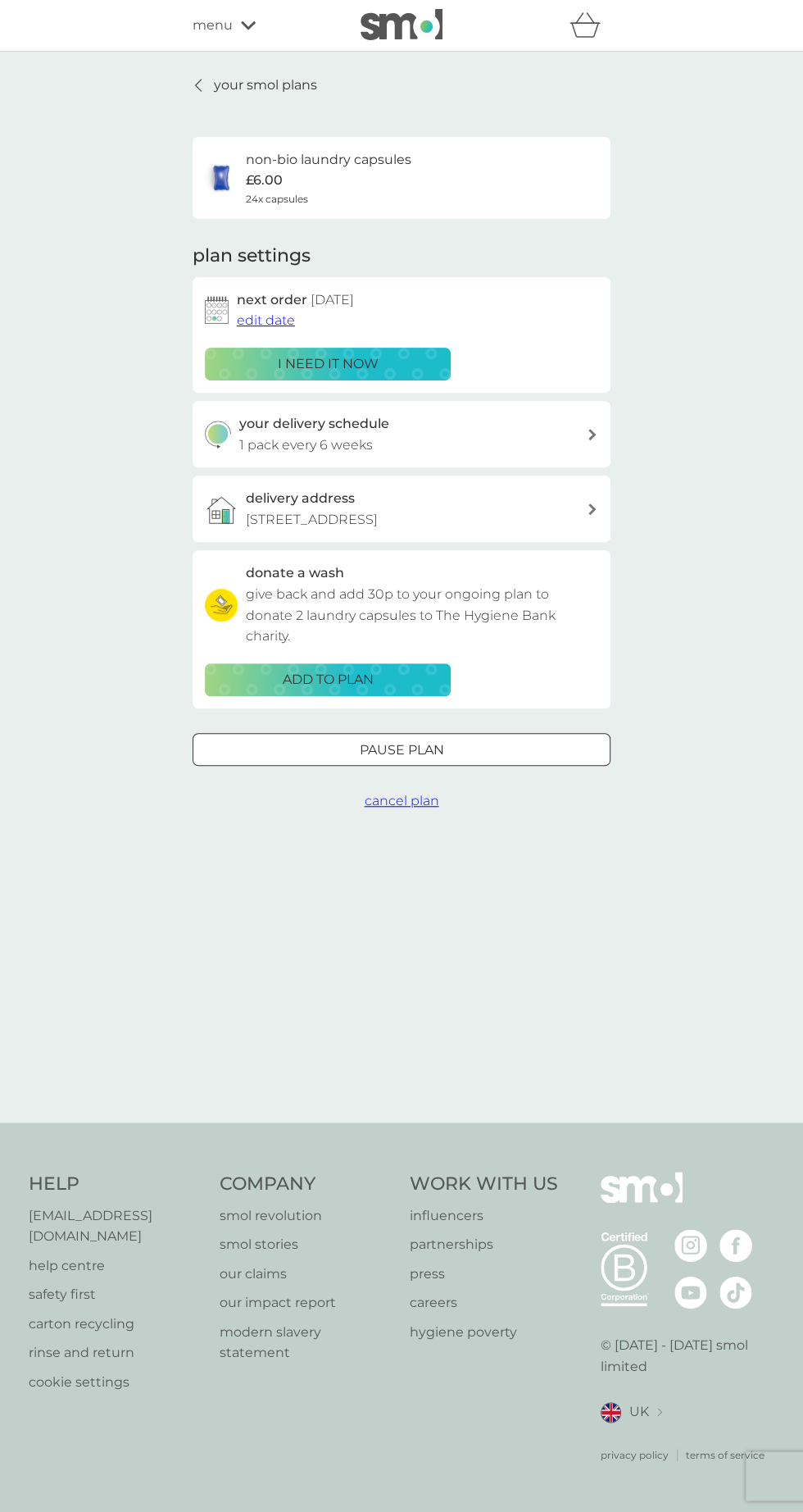
click at [474, 748] on div "Pause plan" at bounding box center [402, 750] width 416 height 22
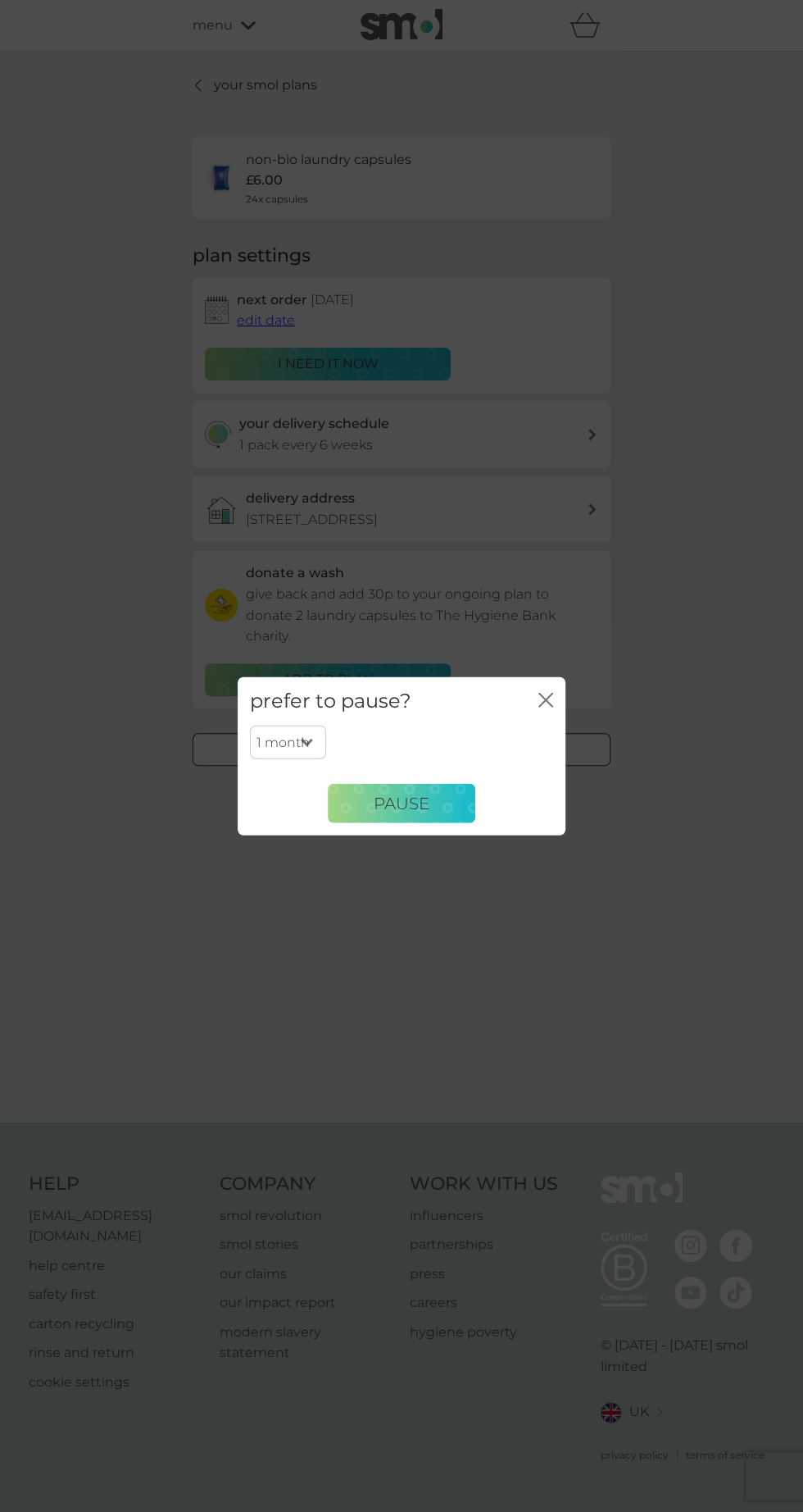
click at [316, 749] on select "1 month 2 months 3 months 4 months 5 months 6 months" at bounding box center [289, 742] width 76 height 35
select select "2"
click at [250, 725] on select "1 month 2 months 3 months 4 months 5 months 6 months" at bounding box center [289, 742] width 76 height 35
click at [447, 791] on button "Pause" at bounding box center [402, 803] width 148 height 39
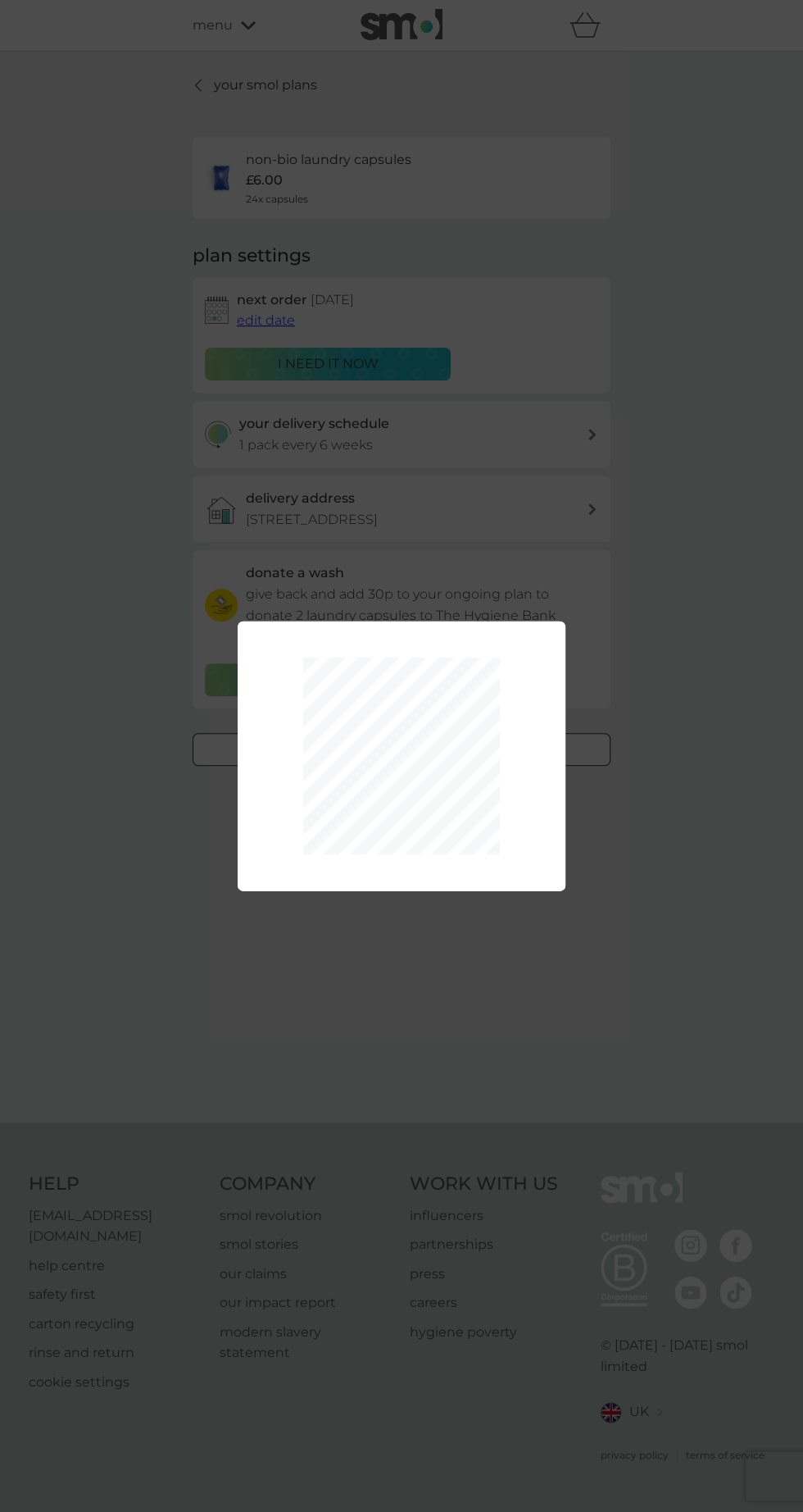
click at [643, 1071] on div "1 month 2 months 3 months 4 months 5 months 6 months Pause" at bounding box center [402, 756] width 803 height 1512
click at [597, 1090] on div "1 month 2 months 3 months 4 months 5 months 6 months Pause" at bounding box center [402, 756] width 803 height 1512
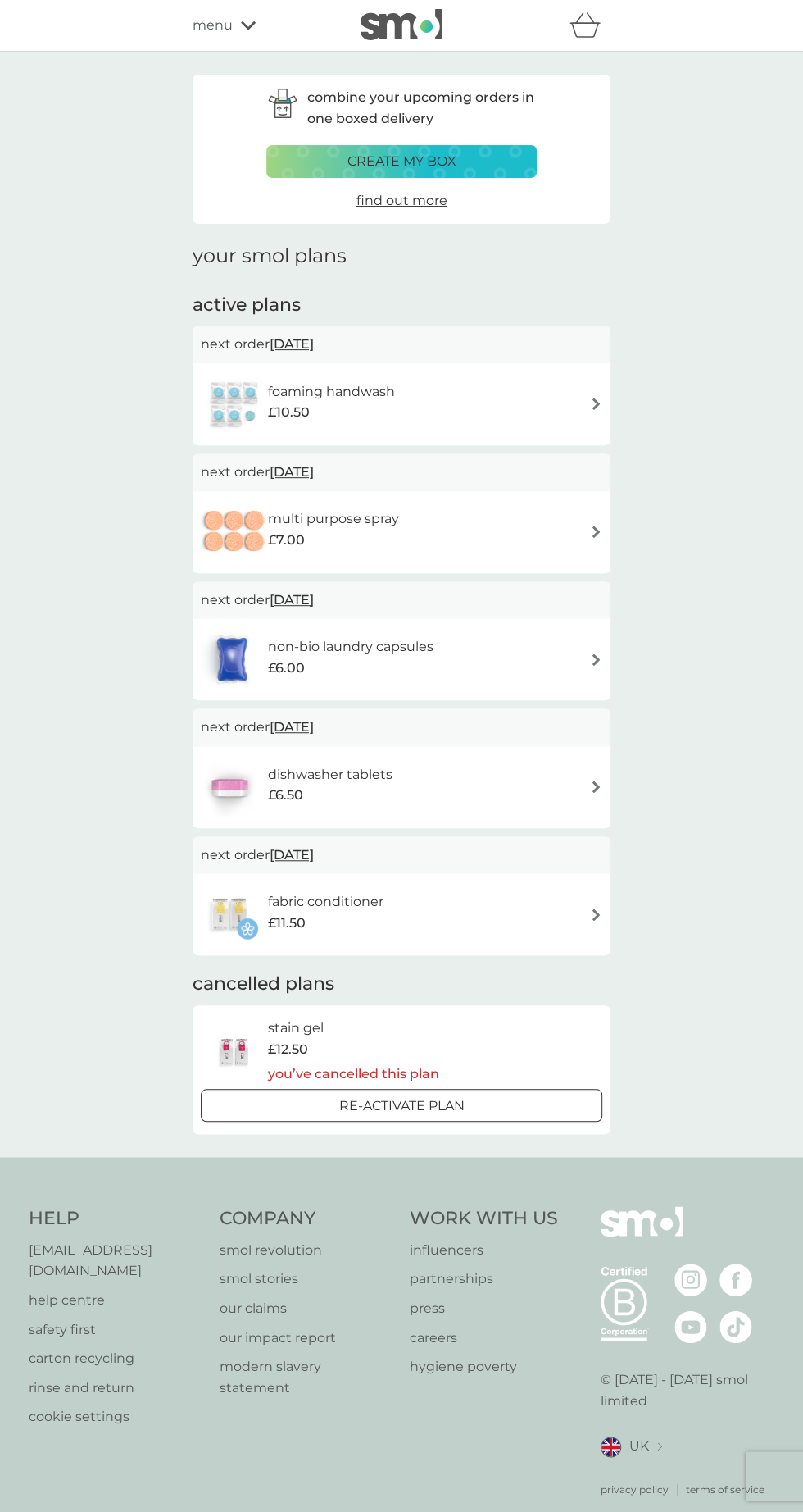
click at [598, 526] on img at bounding box center [596, 532] width 12 height 12
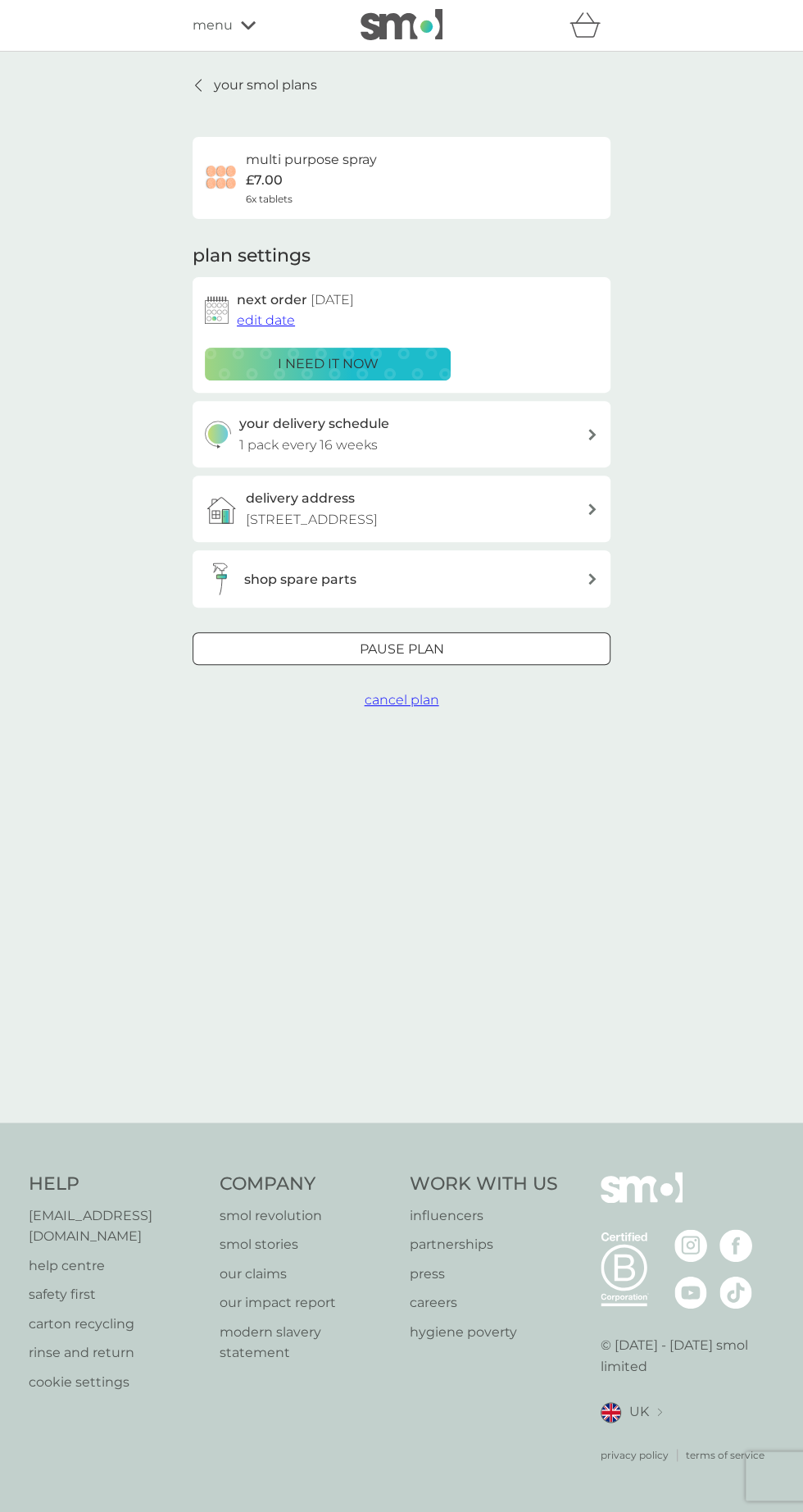
click at [572, 651] on div "Pause plan" at bounding box center [402, 649] width 416 height 22
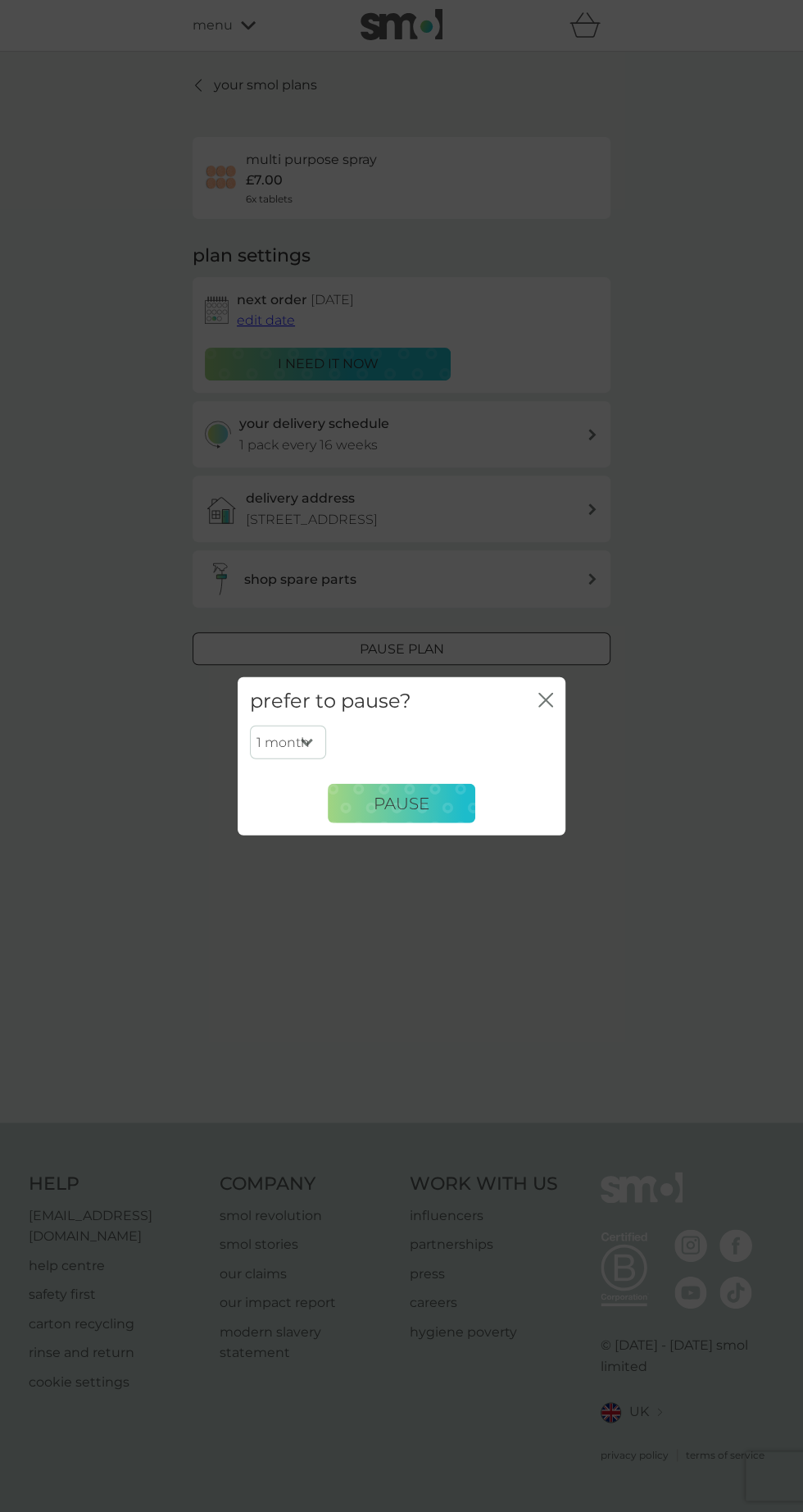
click at [322, 742] on select "1 month 2 months 3 months 4 months 5 months 6 months" at bounding box center [289, 742] width 76 height 35
select select "4"
click at [250, 725] on select "1 month 2 months 3 months 4 months 5 months 6 months" at bounding box center [289, 742] width 76 height 35
click at [441, 798] on button "Pause" at bounding box center [402, 803] width 148 height 39
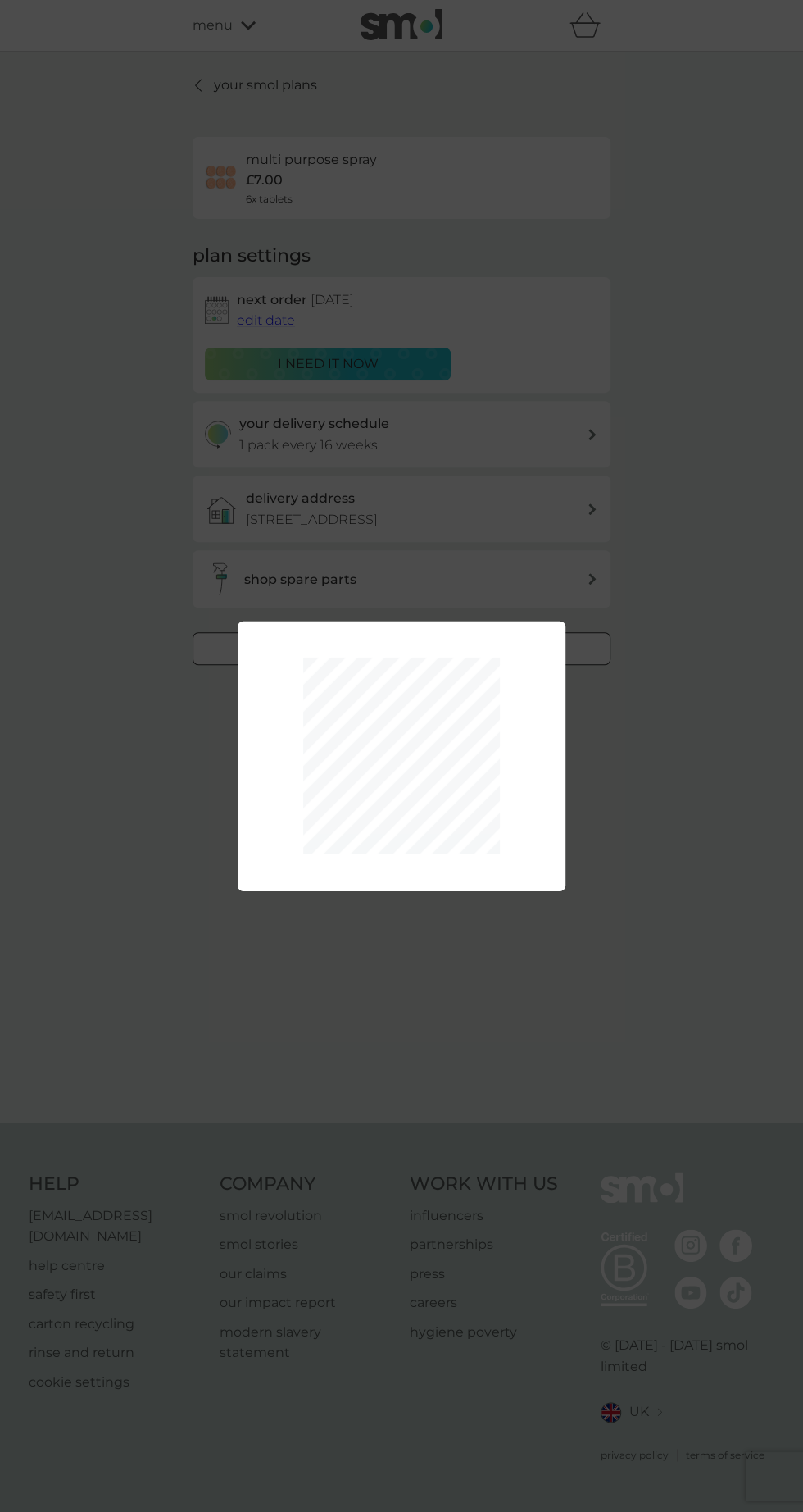
click at [684, 1110] on div "1 month 2 months 3 months 4 months 5 months 6 months Pause" at bounding box center [402, 756] width 803 height 1512
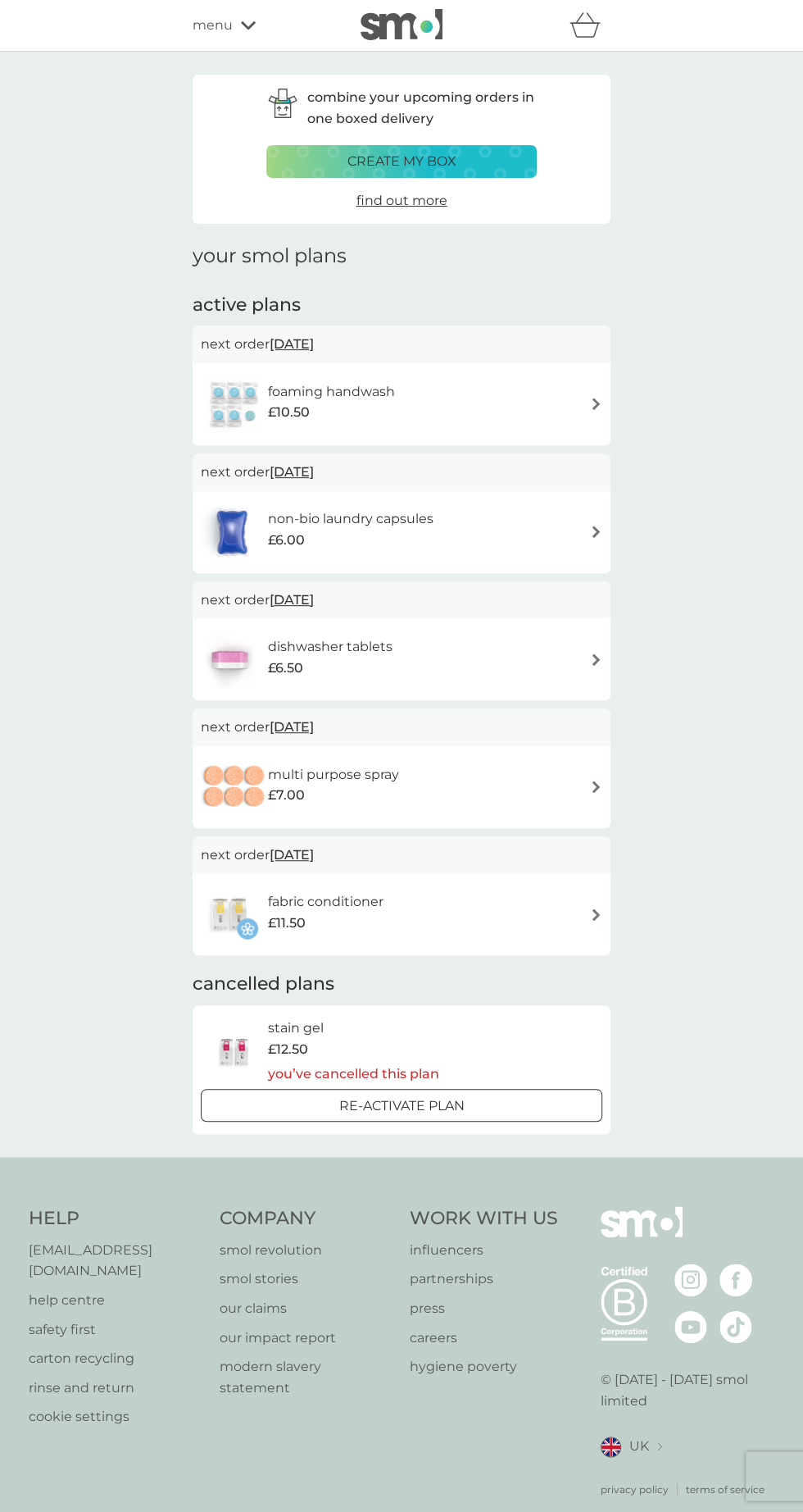
click at [595, 403] on img at bounding box center [596, 404] width 12 height 12
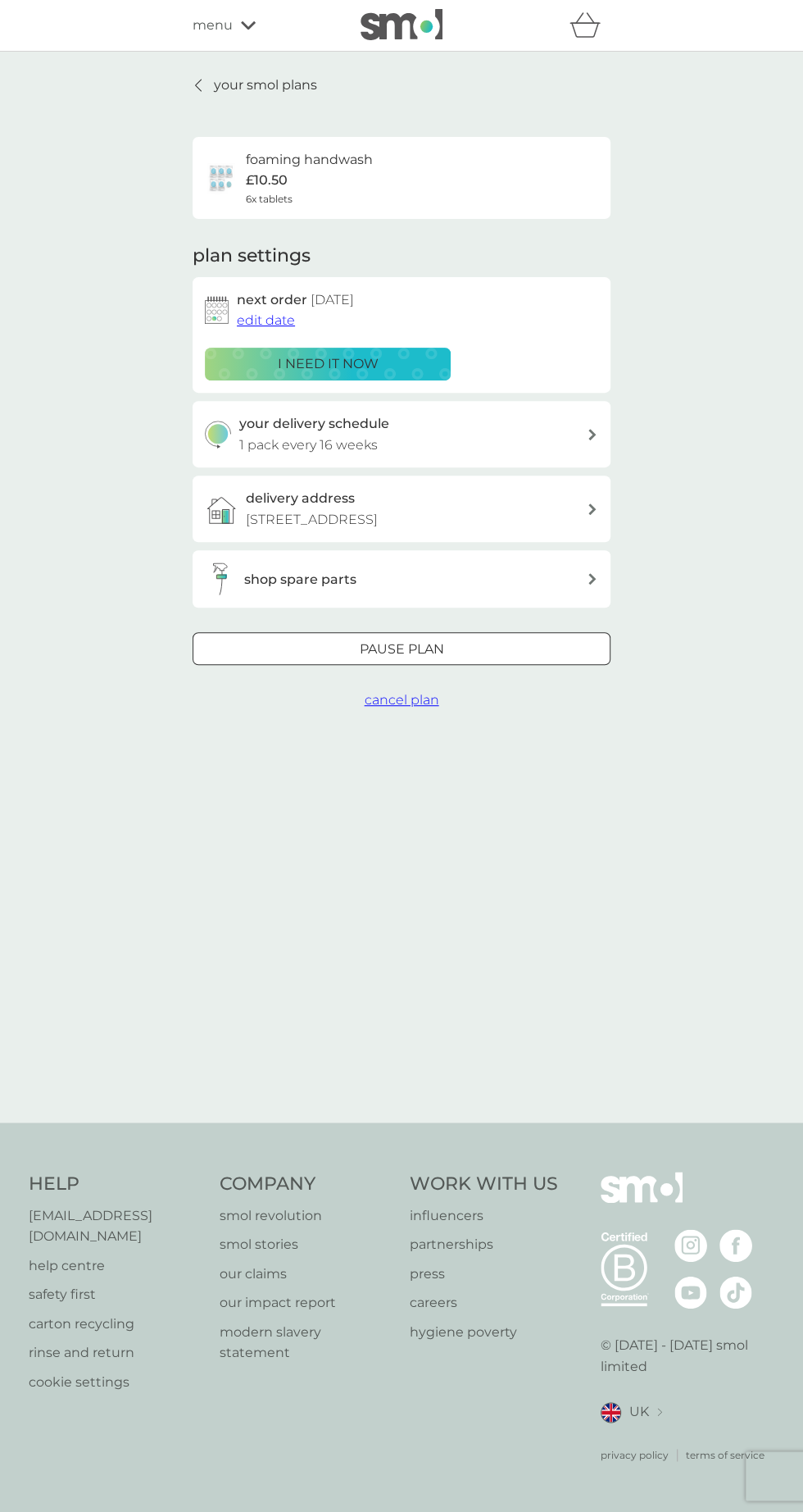
click at [507, 649] on div "Pause plan" at bounding box center [402, 649] width 416 height 22
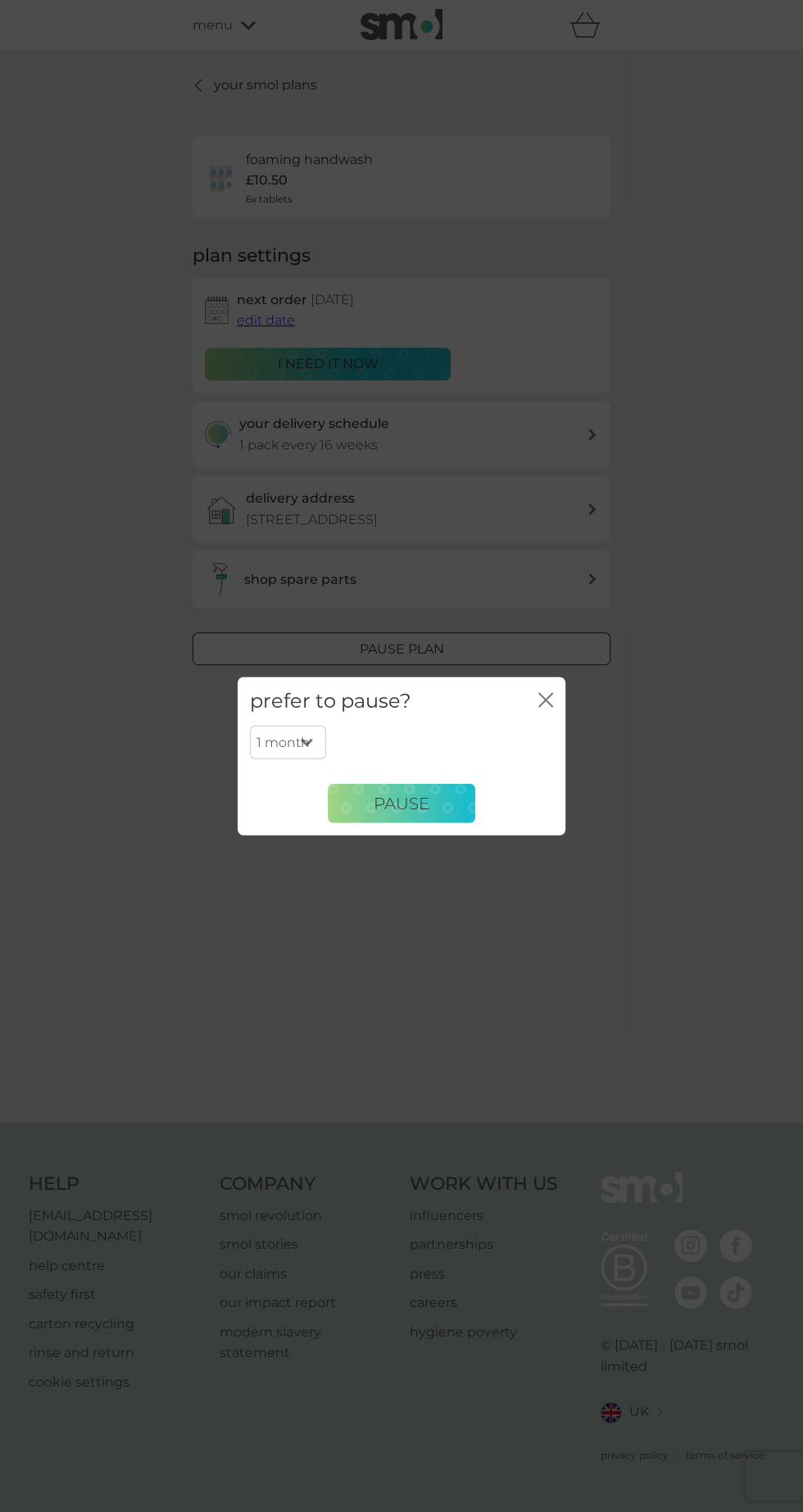
click at [319, 755] on select "1 month 2 months 3 months 4 months 5 months 6 months" at bounding box center [289, 742] width 76 height 35
select select "4"
click at [250, 725] on select "1 month 2 months 3 months 4 months 5 months 6 months" at bounding box center [289, 742] width 76 height 35
click at [424, 788] on button "Pause" at bounding box center [402, 803] width 148 height 39
